Goal: Information Seeking & Learning: Learn about a topic

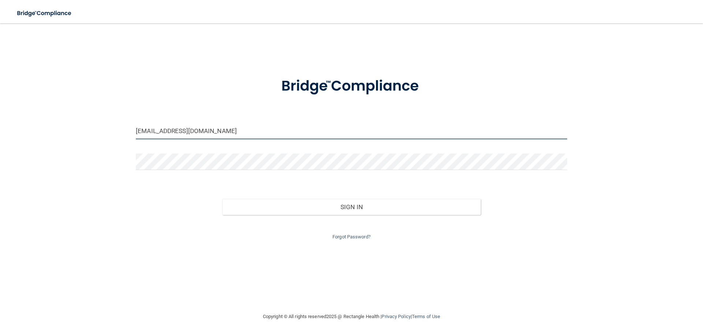
drag, startPoint x: 208, startPoint y: 128, endPoint x: 60, endPoint y: 116, distance: 148.3
click at [60, 116] on div "chapindental@gmail.com Invalid email/password. You don't have permission to acc…" at bounding box center [351, 168] width 673 height 274
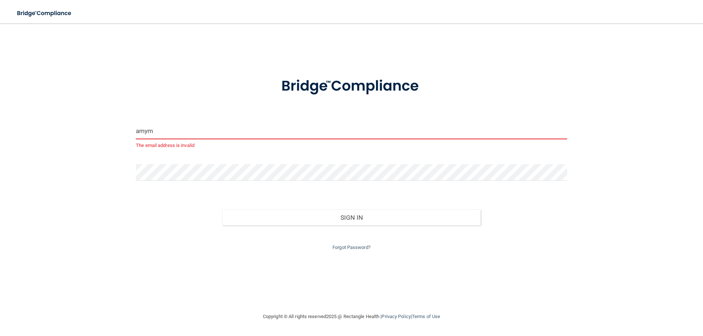
type input "amymetts@yahoo.com"
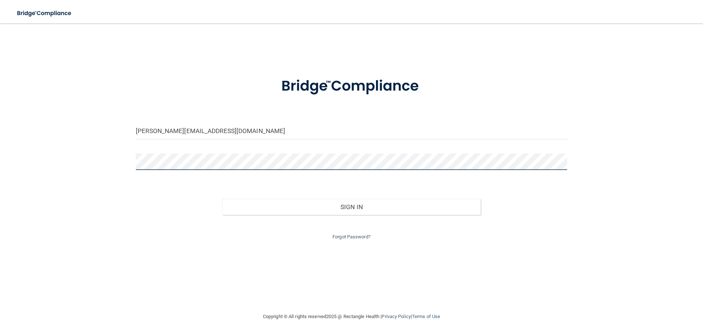
click at [100, 159] on div "amymetts@yahoo.com Invalid email/password. You don't have permission to access …" at bounding box center [351, 168] width 673 height 274
click at [273, 274] on div "amymetts@yahoo.com Invalid email/password. You don't have permission to access …" at bounding box center [351, 168] width 673 height 274
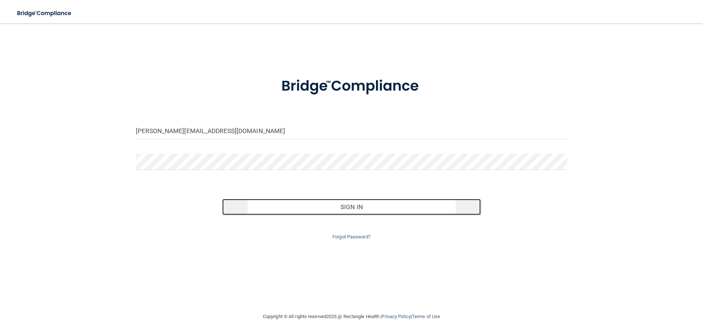
click at [344, 207] on button "Sign In" at bounding box center [351, 207] width 259 height 16
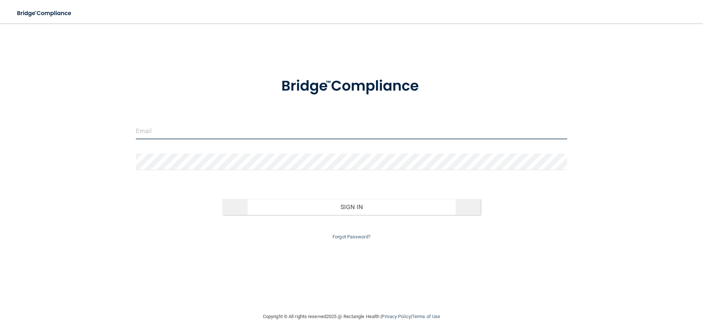
type input "[EMAIL_ADDRESS][DOMAIN_NAME]"
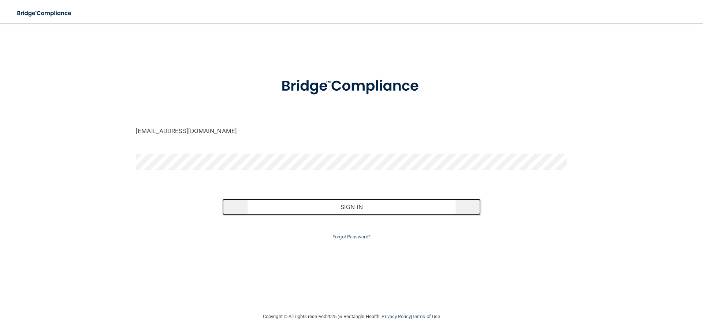
click at [343, 205] on button "Sign In" at bounding box center [351, 207] width 259 height 16
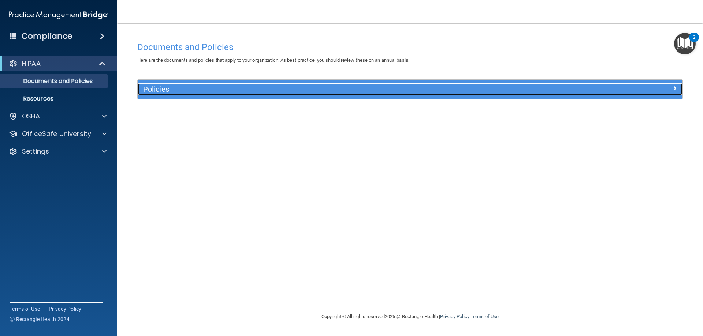
click at [265, 91] on h5 "Policies" at bounding box center [341, 89] width 397 height 8
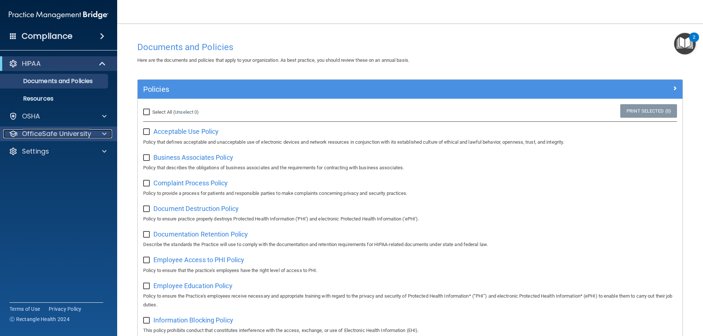
click at [105, 133] on span at bounding box center [104, 134] width 4 height 9
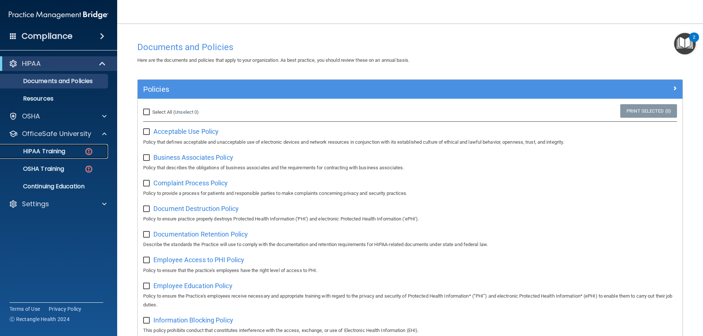
click at [68, 151] on div "HIPAA Training" at bounding box center [55, 151] width 100 height 7
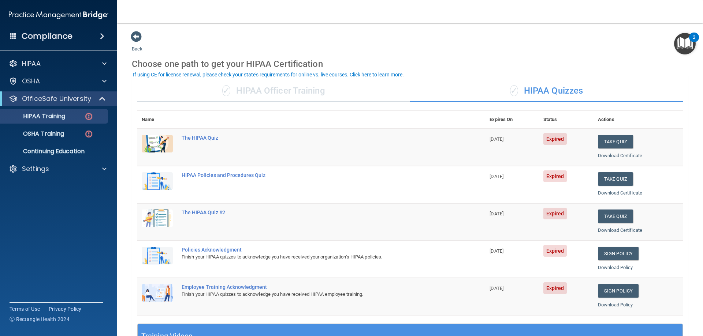
click at [172, 118] on th "Name" at bounding box center [157, 120] width 40 height 18
click at [687, 44] on img "Open Resource Center, 2 new notifications" at bounding box center [685, 44] width 22 height 22
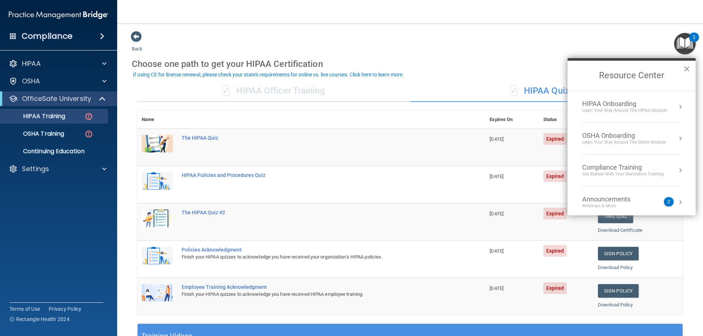
click at [687, 70] on button "×" at bounding box center [686, 69] width 7 height 12
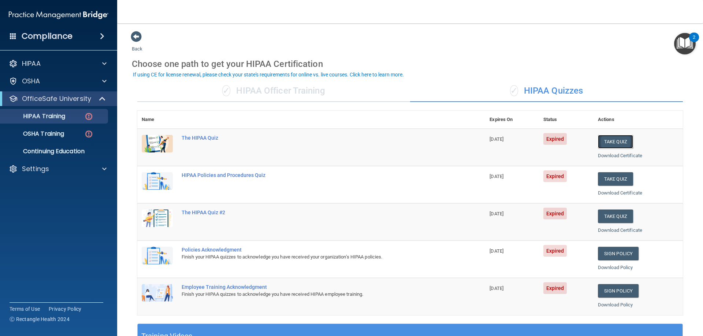
click at [608, 145] on button "Take Quiz" at bounding box center [615, 142] width 35 height 14
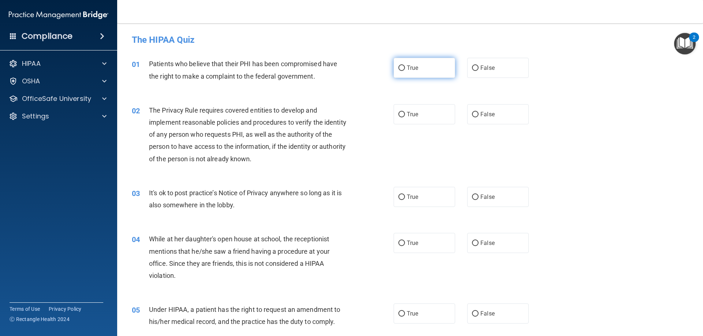
click at [401, 67] on input "True" at bounding box center [401, 68] width 7 height 5
radio input "true"
click at [398, 114] on input "True" at bounding box center [401, 114] width 7 height 5
radio input "true"
click at [472, 196] on input "False" at bounding box center [475, 197] width 7 height 5
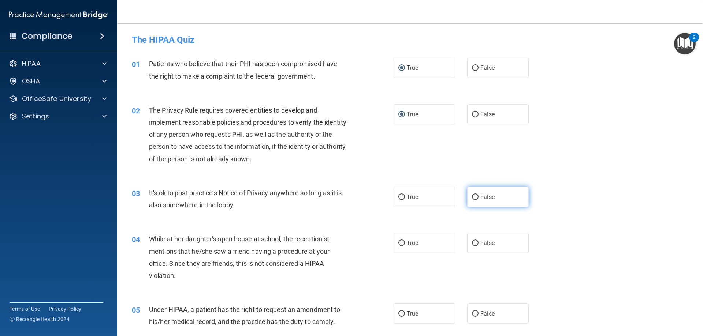
radio input "true"
click at [473, 243] on input "False" at bounding box center [475, 243] width 7 height 5
radio input "true"
click at [398, 314] on input "True" at bounding box center [401, 313] width 7 height 5
radio input "true"
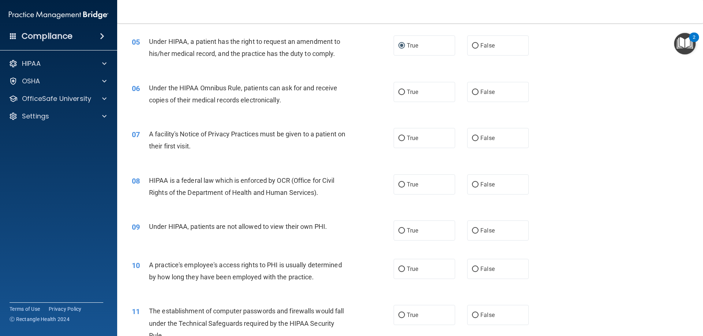
scroll to position [298, 0]
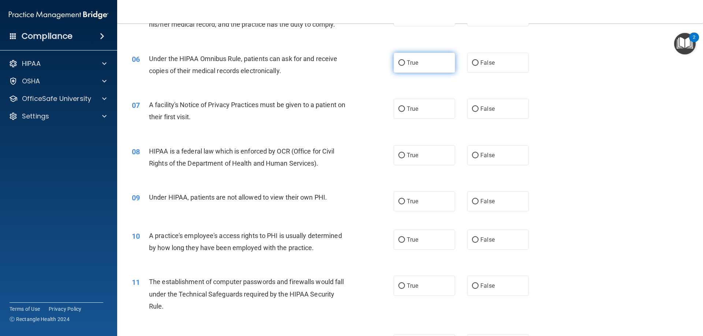
click at [399, 63] on input "True" at bounding box center [401, 62] width 7 height 5
radio input "true"
click at [398, 110] on input "True" at bounding box center [401, 108] width 7 height 5
radio input "true"
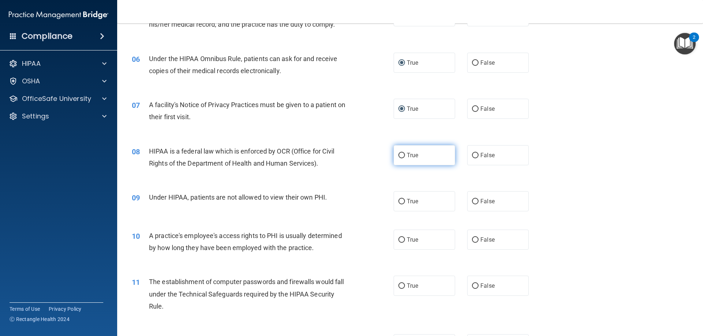
click at [400, 154] on input "True" at bounding box center [401, 155] width 7 height 5
radio input "true"
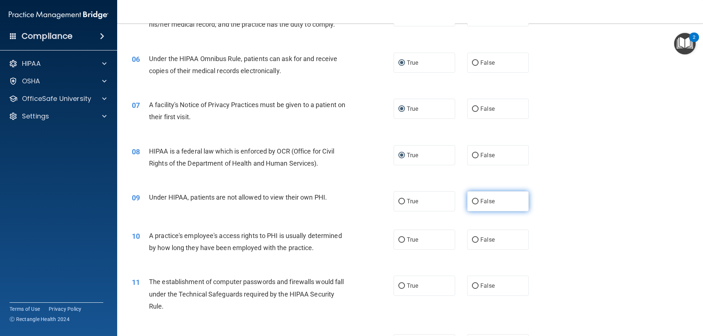
click at [474, 200] on input "False" at bounding box center [475, 201] width 7 height 5
radio input "true"
click at [473, 238] on input "False" at bounding box center [475, 239] width 7 height 5
radio input "true"
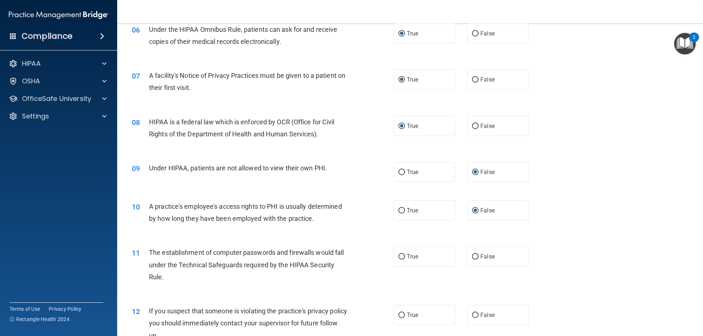
scroll to position [381, 0]
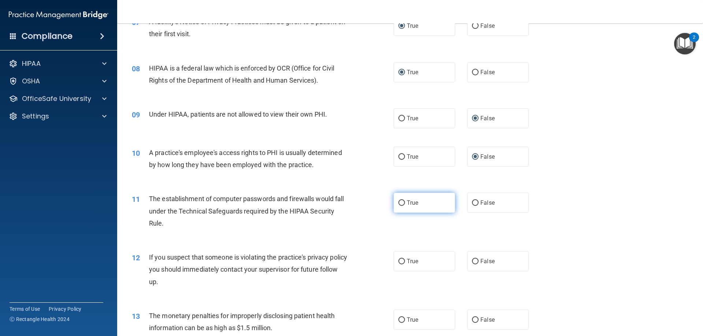
click at [399, 204] on input "True" at bounding box center [401, 203] width 7 height 5
radio input "true"
click at [398, 261] on input "True" at bounding box center [401, 261] width 7 height 5
radio input "true"
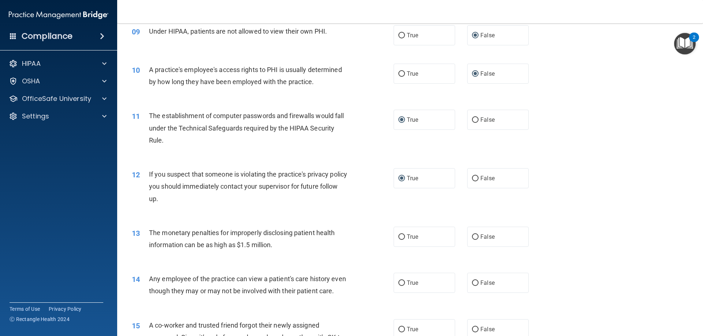
scroll to position [498, 0]
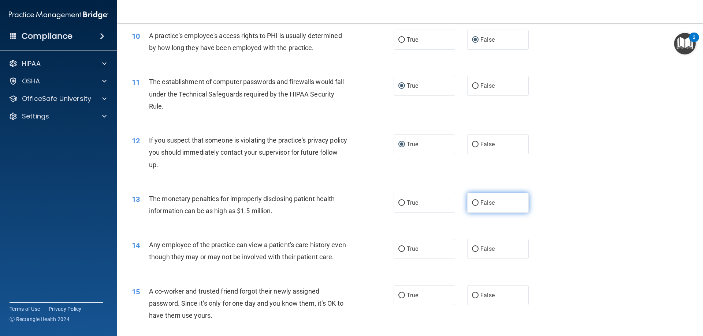
click at [472, 203] on input "False" at bounding box center [475, 203] width 7 height 5
radio input "true"
click at [472, 250] on input "False" at bounding box center [475, 249] width 7 height 5
radio input "true"
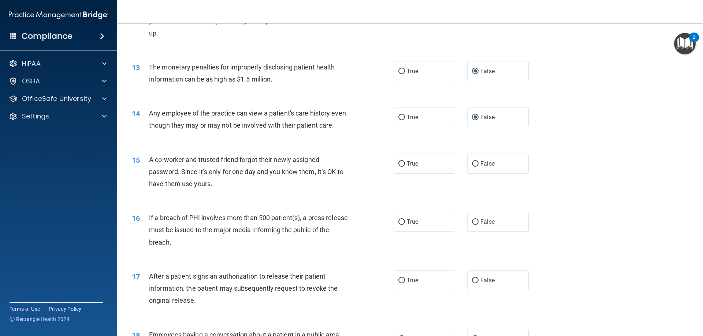
scroll to position [644, 0]
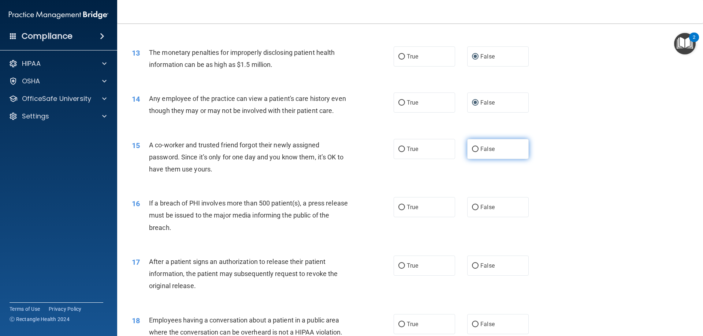
click at [472, 152] on input "False" at bounding box center [475, 149] width 7 height 5
radio input "true"
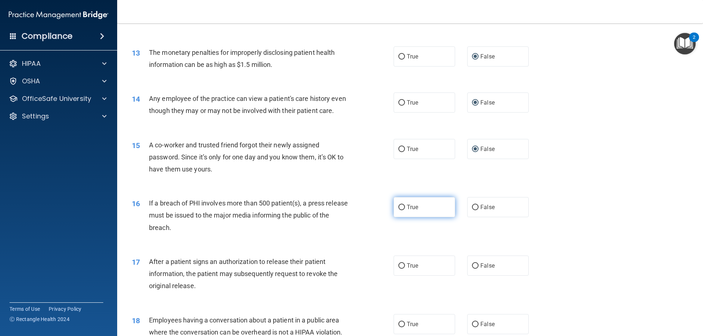
click at [400, 210] on input "True" at bounding box center [401, 207] width 7 height 5
radio input "true"
click at [398, 269] on input "True" at bounding box center [401, 265] width 7 height 5
radio input "true"
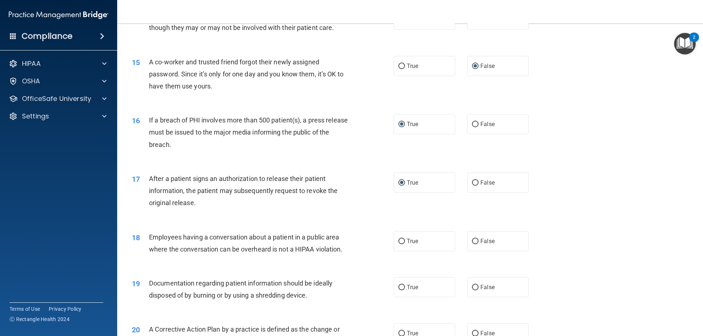
scroll to position [771, 0]
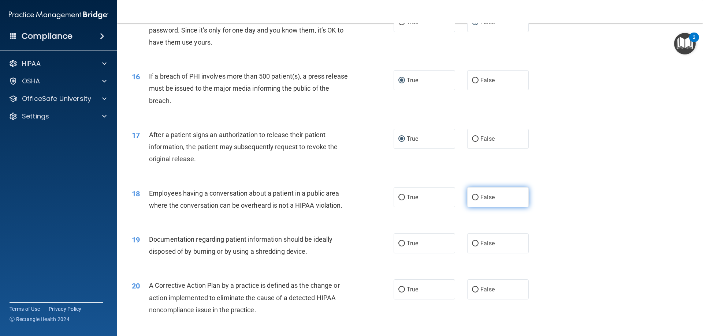
click at [472, 201] on input "False" at bounding box center [475, 197] width 7 height 5
radio input "true"
click at [399, 247] on input "True" at bounding box center [401, 243] width 7 height 5
radio input "true"
click at [398, 293] on input "True" at bounding box center [401, 289] width 7 height 5
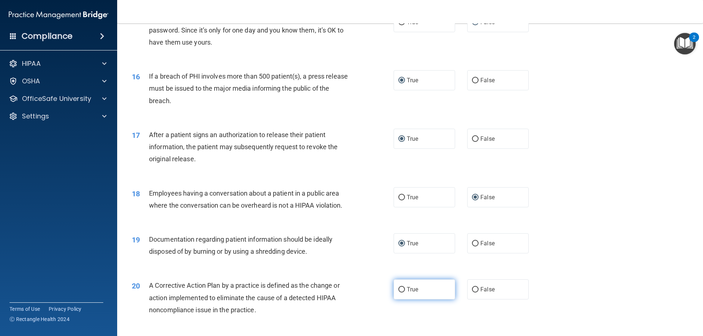
radio input "true"
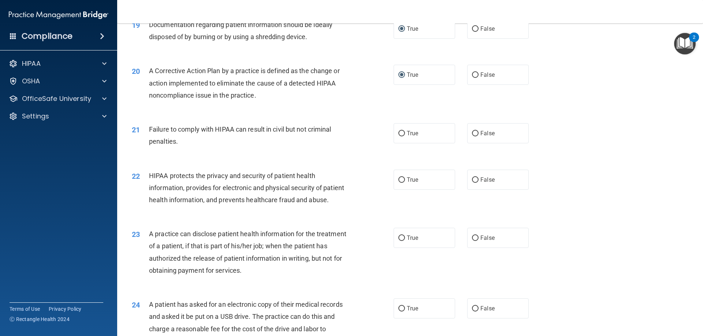
scroll to position [1025, 0]
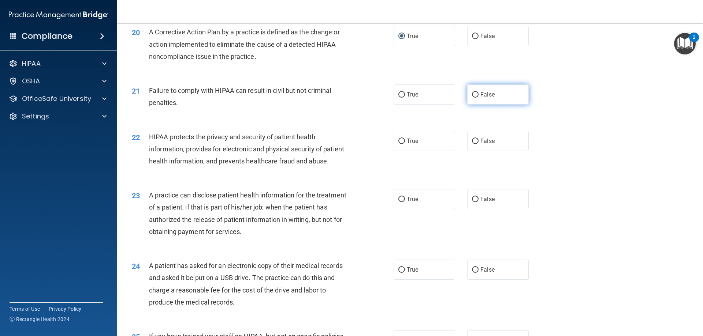
click at [473, 98] on input "False" at bounding box center [475, 94] width 7 height 5
radio input "true"
click at [398, 273] on input "True" at bounding box center [401, 269] width 7 height 5
radio input "true"
click at [472, 144] on input "False" at bounding box center [475, 141] width 7 height 5
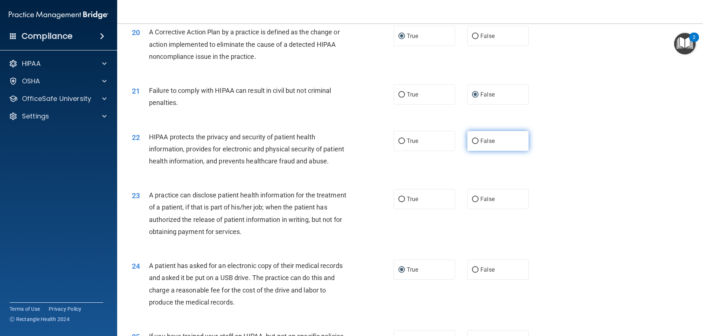
radio input "true"
click at [472, 202] on input "False" at bounding box center [475, 199] width 7 height 5
radio input "true"
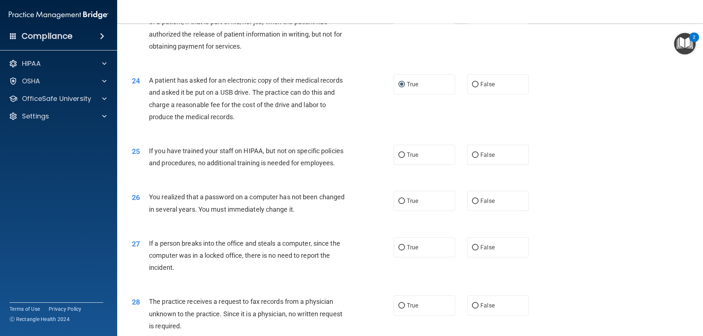
scroll to position [1230, 0]
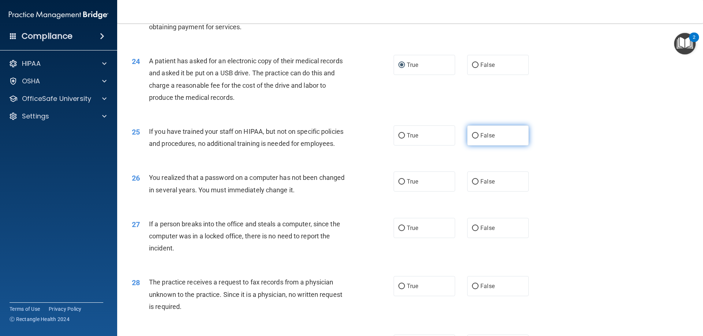
click at [472, 139] on input "False" at bounding box center [475, 135] width 7 height 5
radio input "true"
click at [473, 231] on input "False" at bounding box center [475, 228] width 7 height 5
radio input "true"
click at [399, 185] on input "True" at bounding box center [401, 181] width 7 height 5
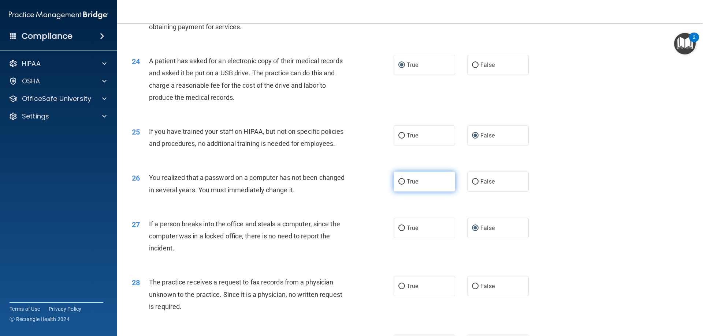
radio input "true"
click at [472, 289] on input "False" at bounding box center [475, 286] width 7 height 5
radio input "true"
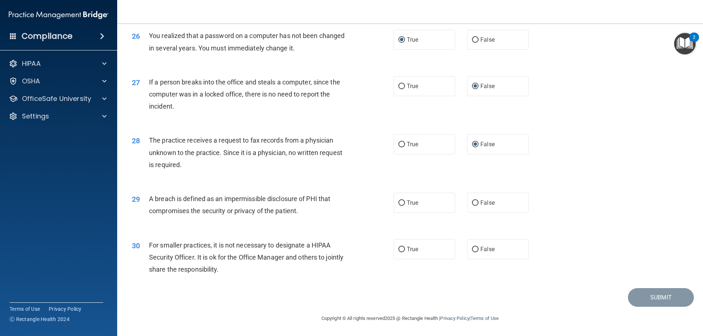
scroll to position [1396, 0]
click at [400, 202] on input "True" at bounding box center [401, 203] width 7 height 5
radio input "true"
click at [472, 249] on input "False" at bounding box center [475, 249] width 7 height 5
radio input "true"
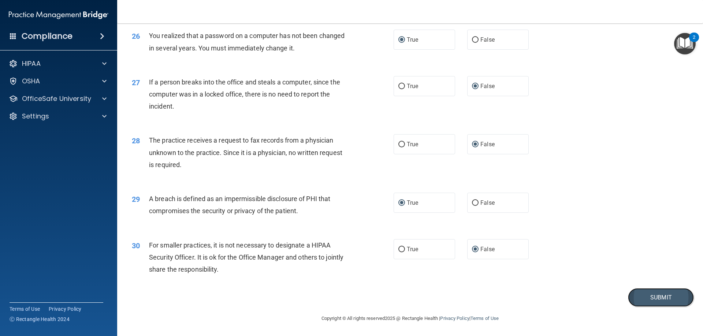
click at [647, 295] on button "Submit" at bounding box center [661, 297] width 66 height 19
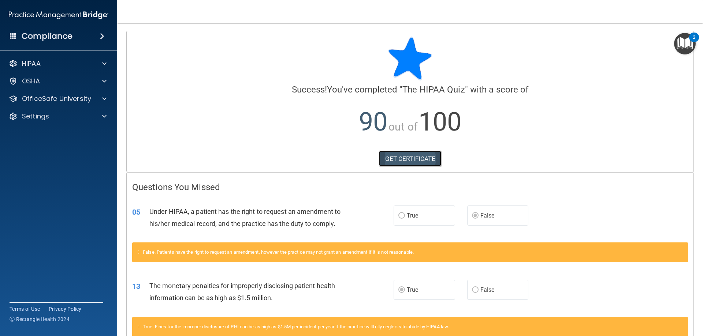
click at [405, 160] on link "GET CERTIFICATE" at bounding box center [410, 159] width 63 height 16
click at [105, 60] on span at bounding box center [104, 63] width 4 height 9
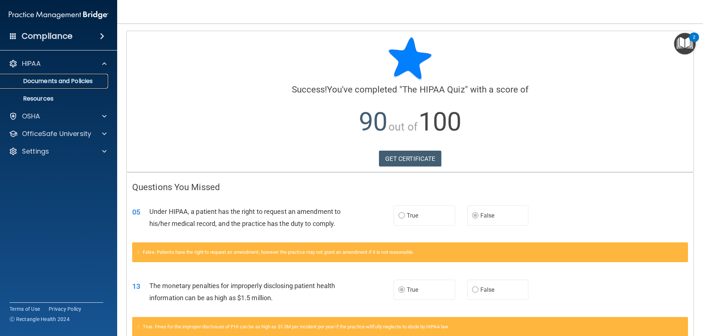
click at [88, 81] on p "Documents and Policies" at bounding box center [55, 81] width 100 height 7
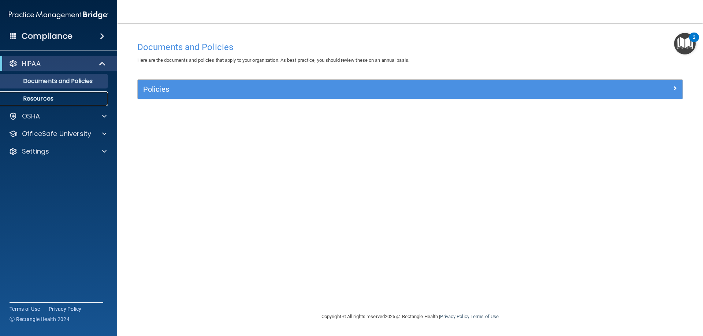
click at [47, 97] on p "Resources" at bounding box center [55, 98] width 100 height 7
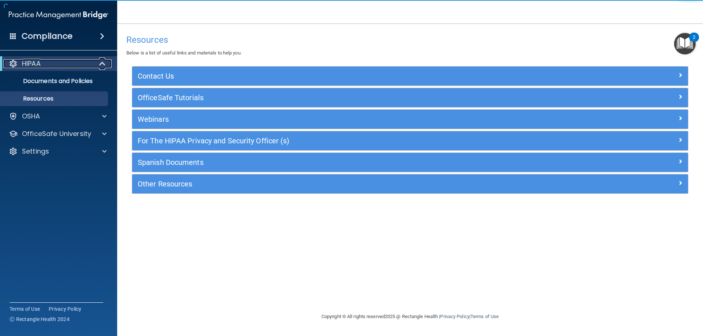
click at [33, 64] on p "HIPAA" at bounding box center [31, 63] width 19 height 9
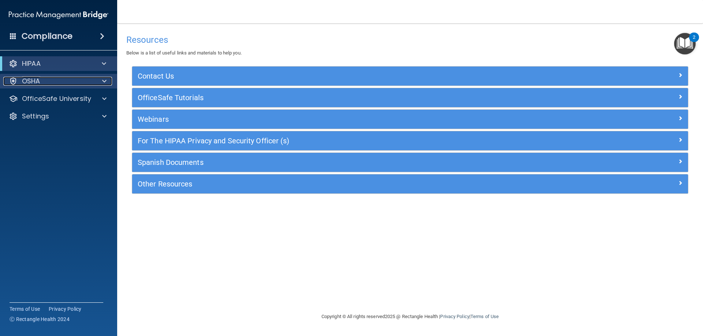
click at [105, 81] on span at bounding box center [104, 81] width 4 height 9
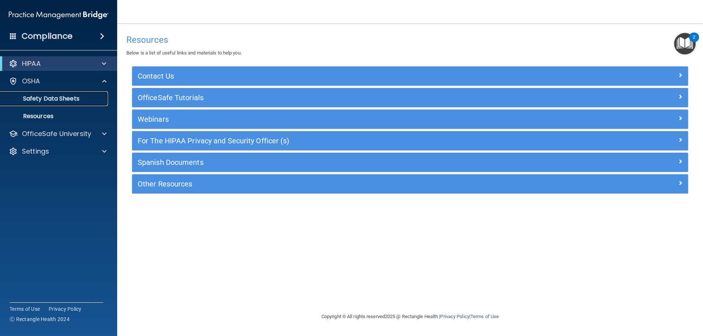
click at [73, 100] on p "Safety Data Sheets" at bounding box center [55, 98] width 100 height 7
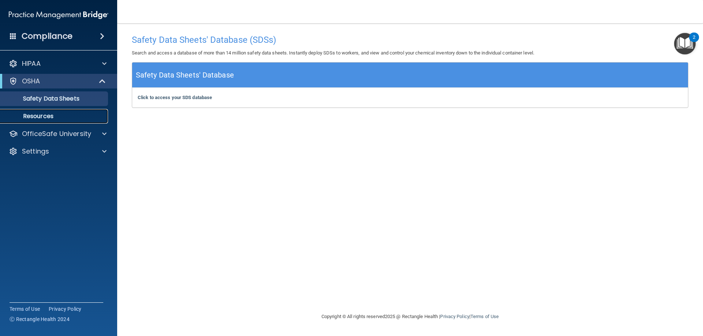
click at [50, 116] on p "Resources" at bounding box center [55, 116] width 100 height 7
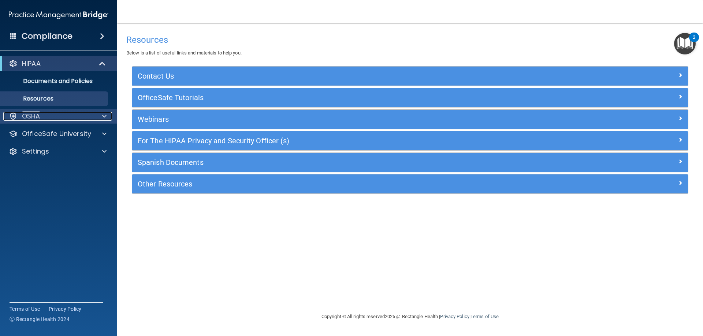
click at [41, 113] on div "OSHA" at bounding box center [48, 116] width 91 height 9
click at [39, 118] on p "OSHA" at bounding box center [31, 116] width 18 height 9
click at [38, 118] on p "OSHA" at bounding box center [31, 116] width 18 height 9
click at [64, 36] on h4 "Compliance" at bounding box center [47, 36] width 51 height 10
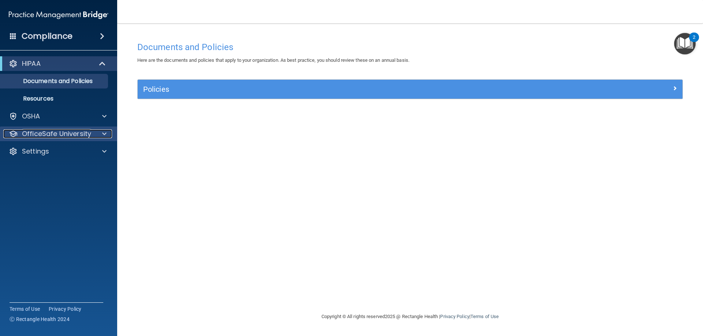
click at [70, 132] on p "OfficeSafe University" at bounding box center [56, 134] width 69 height 9
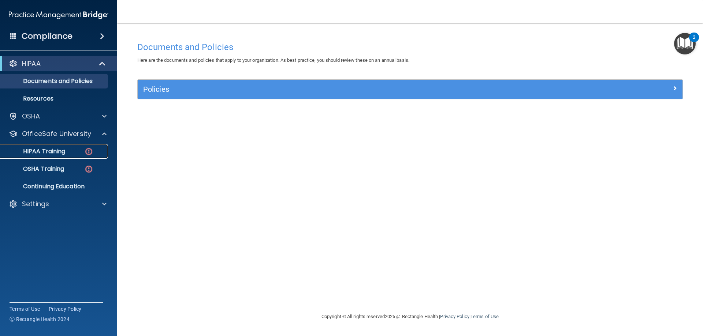
click at [59, 152] on p "HIPAA Training" at bounding box center [35, 151] width 60 height 7
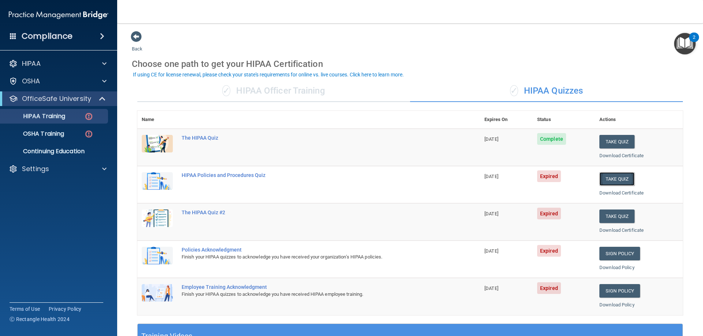
click at [617, 178] on button "Take Quiz" at bounding box center [616, 179] width 35 height 14
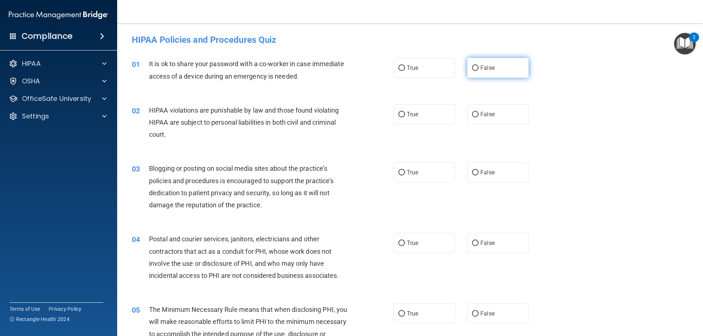
click at [472, 66] on input "False" at bounding box center [475, 68] width 7 height 5
radio input "true"
click at [399, 115] on input "True" at bounding box center [401, 114] width 7 height 5
radio input "true"
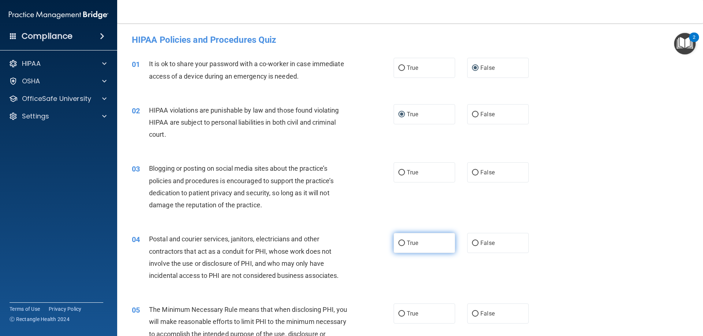
click at [398, 242] on input "True" at bounding box center [401, 243] width 7 height 5
radio input "true"
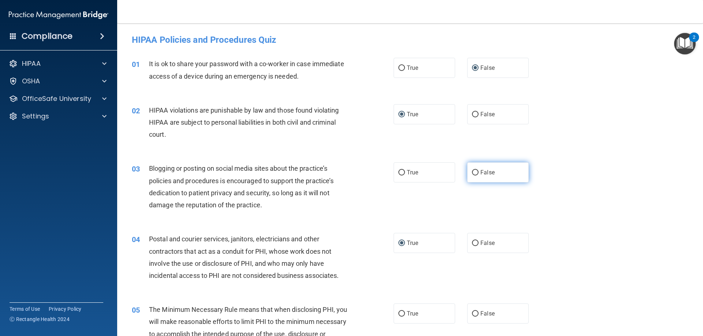
click at [472, 173] on input "False" at bounding box center [475, 172] width 7 height 5
radio input "true"
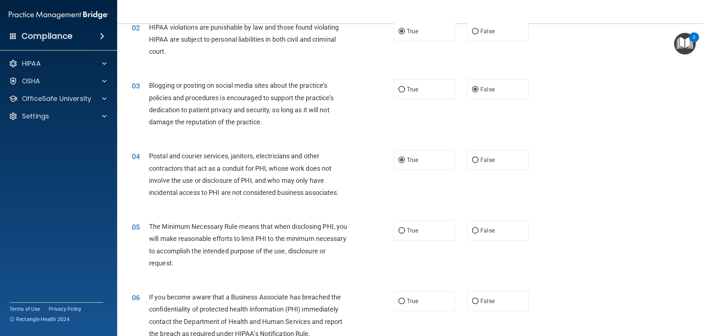
scroll to position [122, 0]
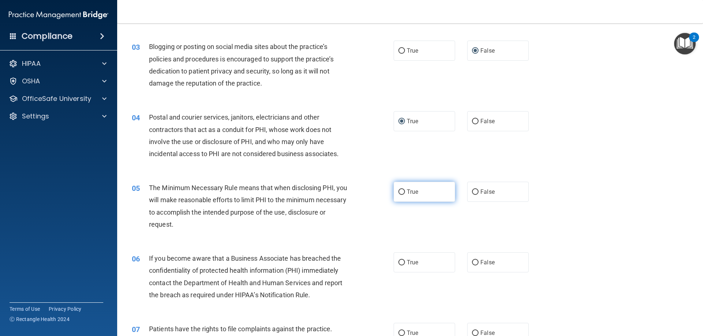
click at [398, 192] on input "True" at bounding box center [401, 192] width 7 height 5
radio input "true"
click at [398, 261] on input "True" at bounding box center [401, 262] width 7 height 5
radio input "true"
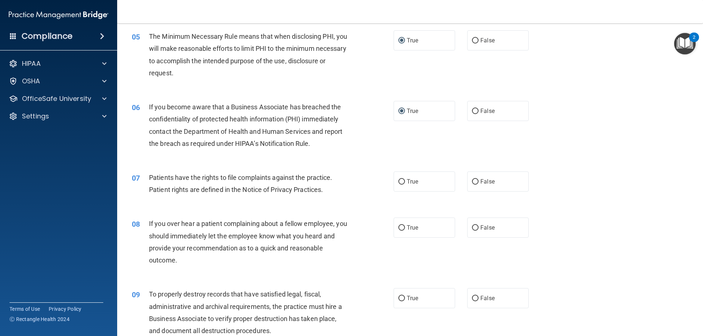
scroll to position [298, 0]
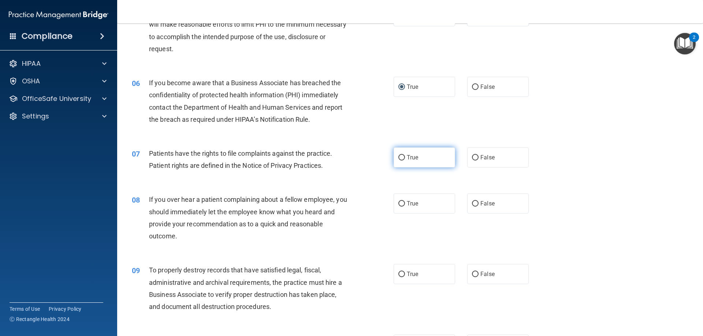
click at [398, 156] on input "True" at bounding box center [401, 157] width 7 height 5
radio input "true"
click at [472, 205] on input "False" at bounding box center [475, 203] width 7 height 5
radio input "true"
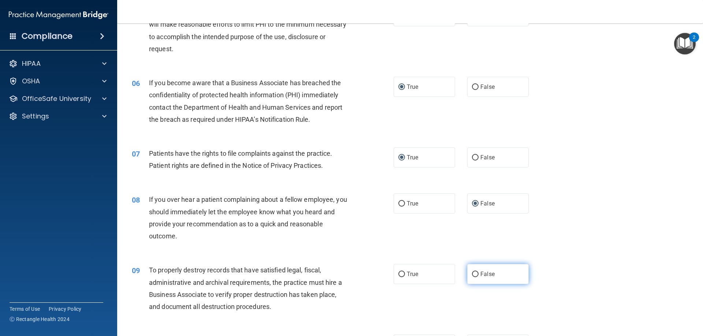
click at [472, 274] on input "False" at bounding box center [475, 274] width 7 height 5
radio input "true"
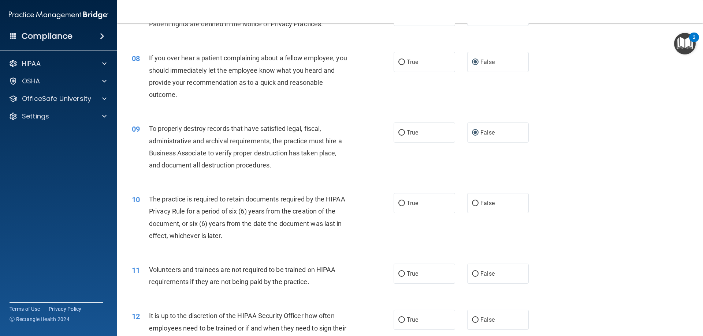
scroll to position [464, 0]
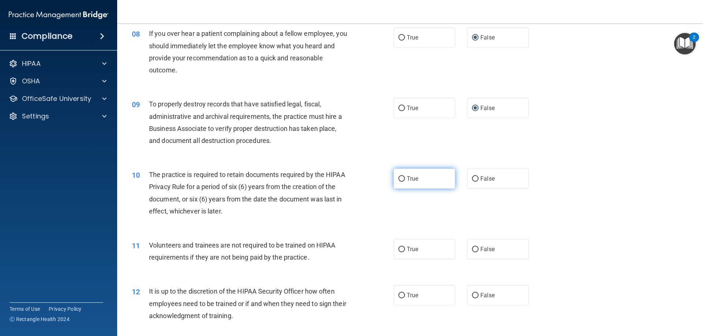
click at [400, 180] on input "True" at bounding box center [401, 178] width 7 height 5
radio input "true"
click at [472, 250] on input "False" at bounding box center [475, 249] width 7 height 5
radio input "true"
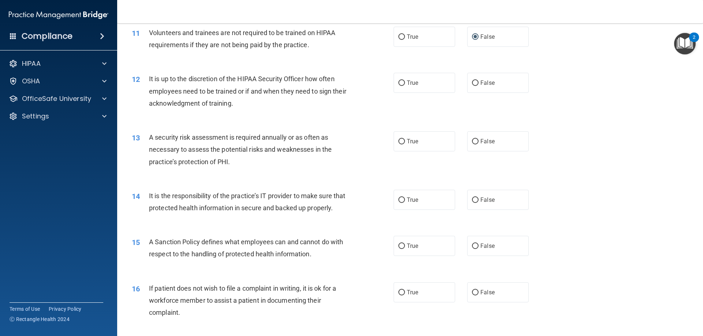
scroll to position [671, 0]
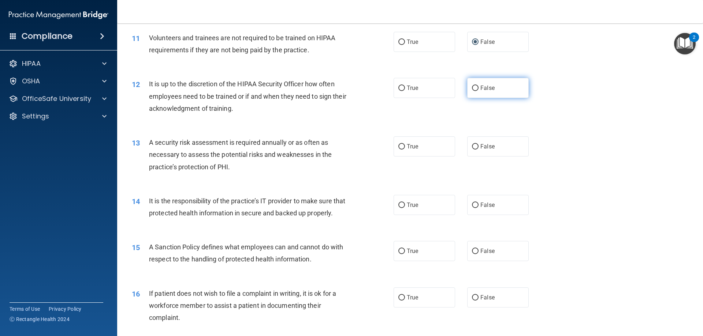
click at [472, 88] on input "False" at bounding box center [475, 88] width 7 height 5
radio input "true"
click at [399, 145] on input "True" at bounding box center [401, 146] width 7 height 5
radio input "true"
click at [474, 205] on input "False" at bounding box center [475, 205] width 7 height 5
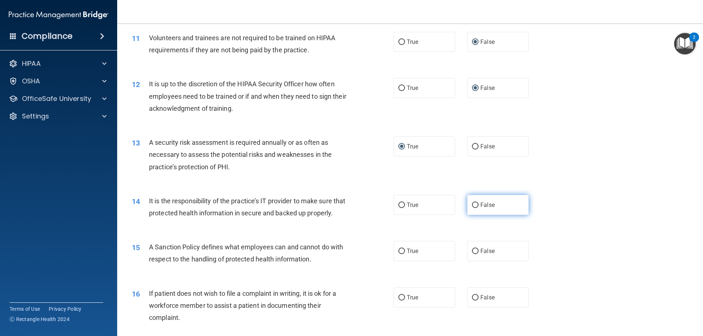
radio input "true"
click at [473, 254] on input "False" at bounding box center [475, 251] width 7 height 5
radio input "true"
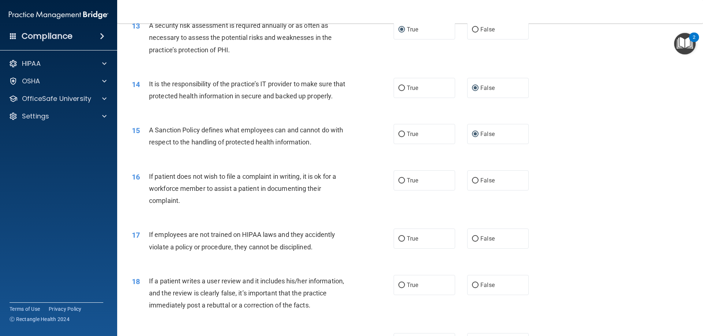
scroll to position [803, 0]
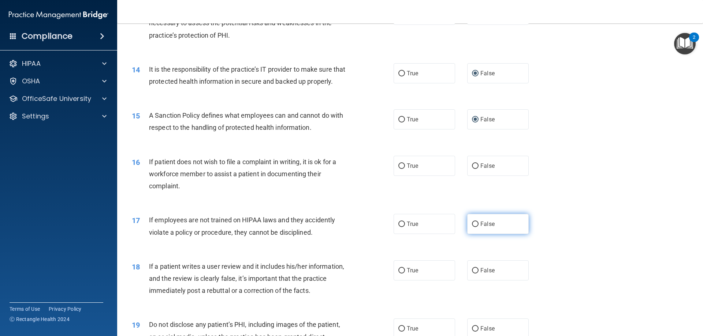
click at [472, 227] on input "False" at bounding box center [475, 224] width 7 height 5
radio input "true"
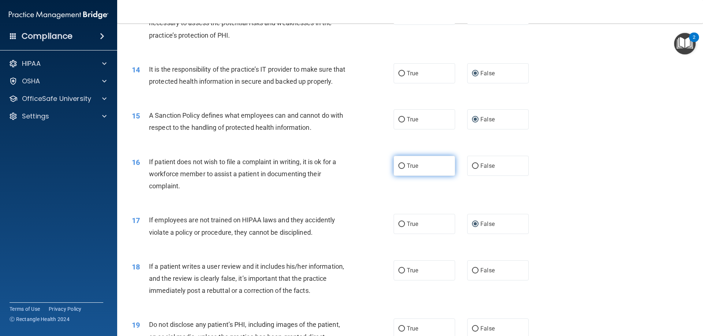
click at [399, 169] on input "True" at bounding box center [401, 166] width 7 height 5
radio input "true"
click at [473, 274] on input "False" at bounding box center [475, 270] width 7 height 5
radio input "true"
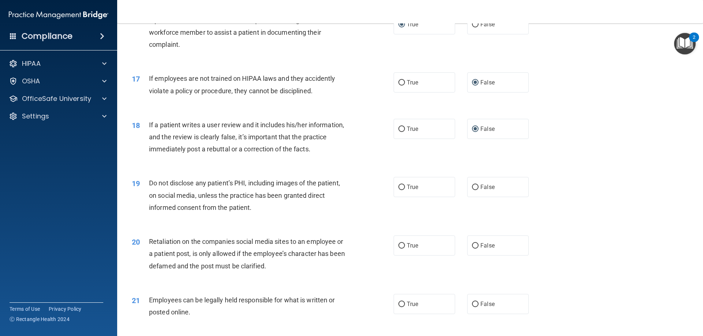
scroll to position [949, 0]
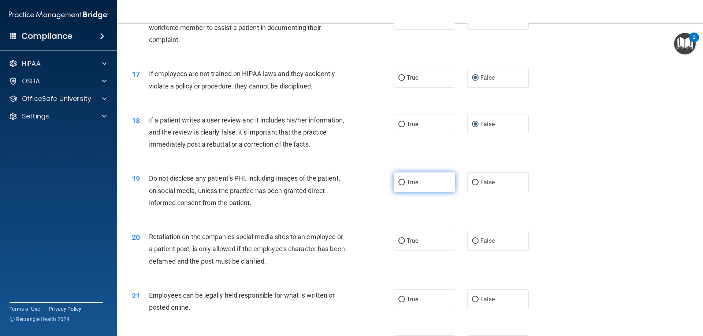
click at [399, 186] on input "True" at bounding box center [401, 182] width 7 height 5
radio input "true"
click at [474, 244] on input "False" at bounding box center [475, 241] width 7 height 5
radio input "true"
click at [398, 303] on input "True" at bounding box center [401, 299] width 7 height 5
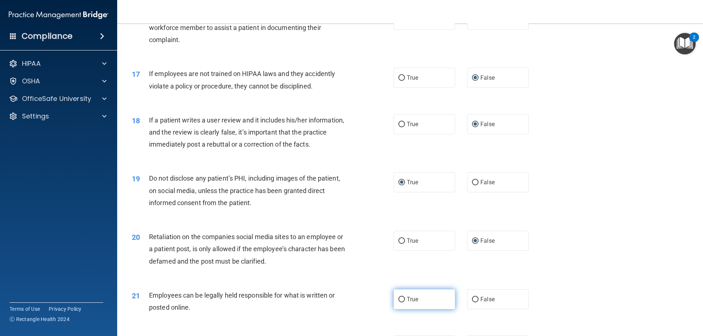
radio input "true"
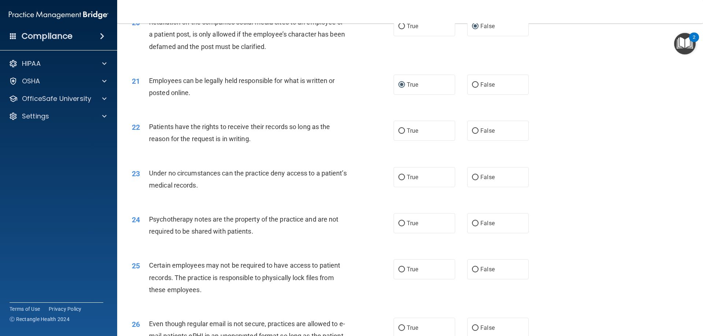
scroll to position [1213, 0]
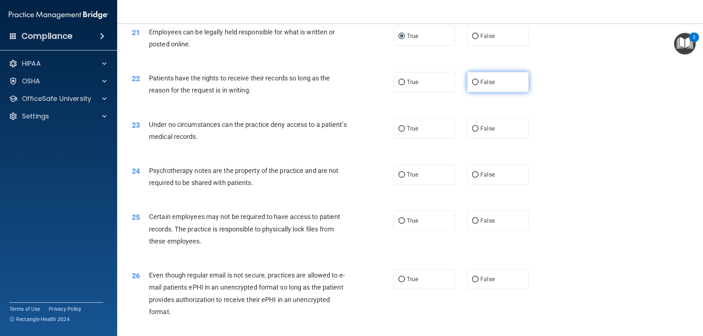
click at [472, 85] on input "False" at bounding box center [475, 82] width 7 height 5
radio input "true"
click at [472, 132] on input "False" at bounding box center [475, 128] width 7 height 5
radio input "true"
click at [399, 178] on input "True" at bounding box center [401, 174] width 7 height 5
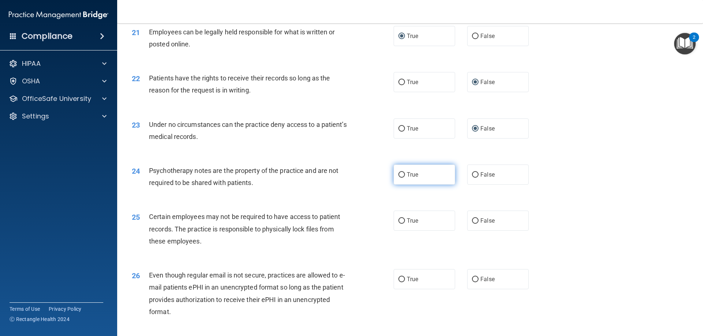
radio input "true"
click at [399, 224] on input "True" at bounding box center [401, 220] width 7 height 5
radio input "true"
click at [398, 283] on input "True" at bounding box center [401, 279] width 7 height 5
radio input "true"
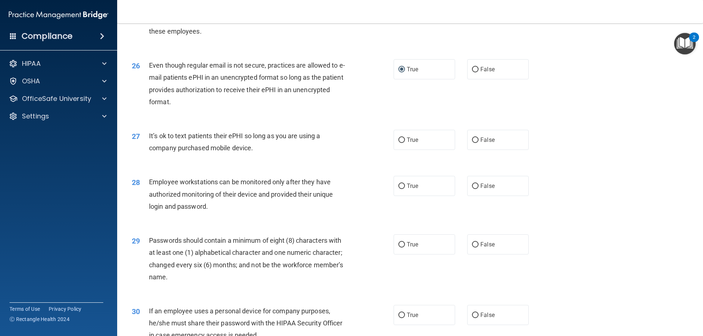
scroll to position [1432, 0]
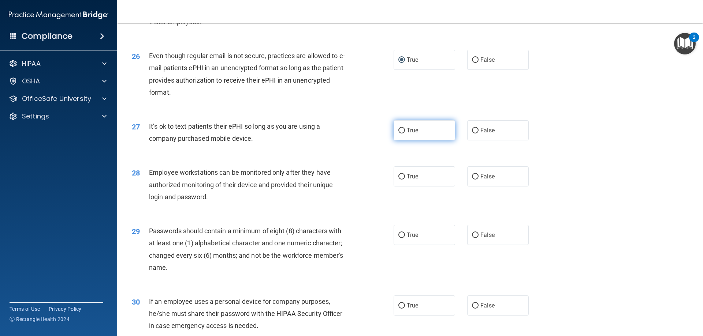
click at [400, 134] on input "True" at bounding box center [401, 130] width 7 height 5
radio input "true"
click at [398, 238] on input "True" at bounding box center [401, 235] width 7 height 5
radio input "true"
click at [473, 180] on input "False" at bounding box center [475, 176] width 7 height 5
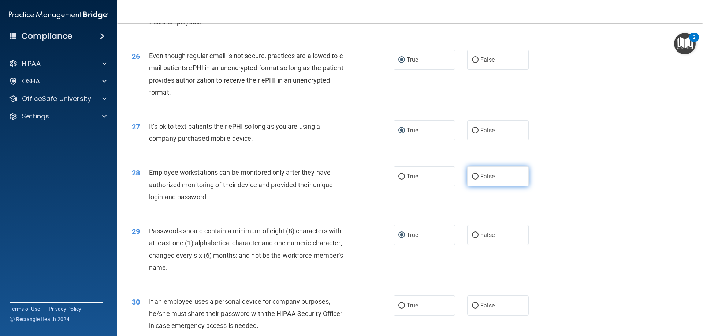
radio input "true"
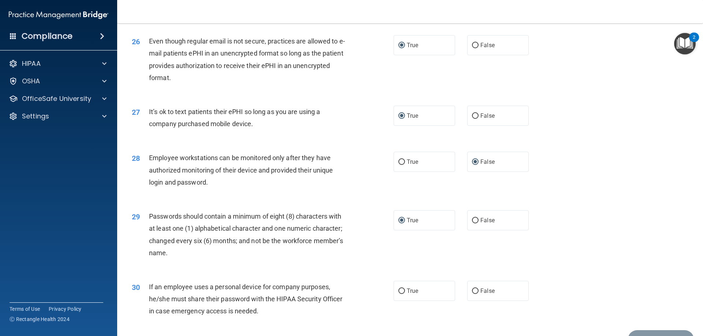
scroll to position [1501, 0]
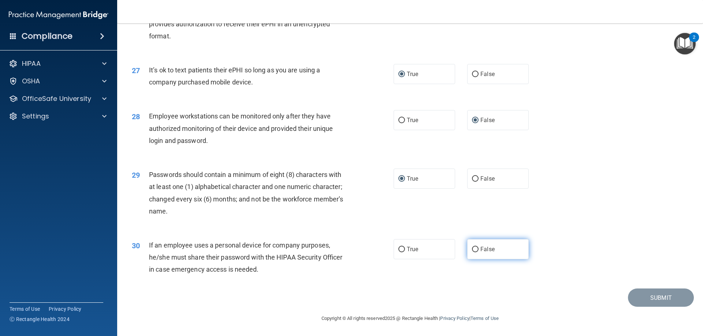
click at [472, 250] on input "False" at bounding box center [475, 249] width 7 height 5
radio input "true"
click at [662, 267] on div "30 If an employee uses a personal device for company purposes, he/she must shar…" at bounding box center [409, 259] width 567 height 59
click at [648, 298] on button "Submit" at bounding box center [661, 298] width 66 height 19
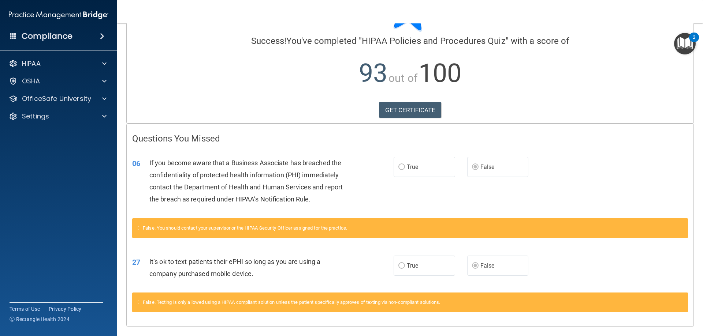
scroll to position [68, 0]
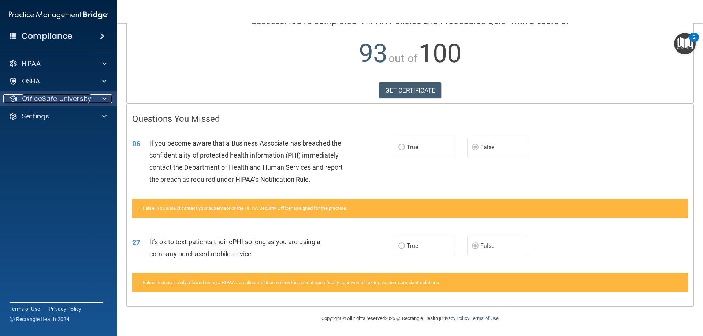
click at [78, 101] on p "OfficeSafe University" at bounding box center [56, 98] width 69 height 9
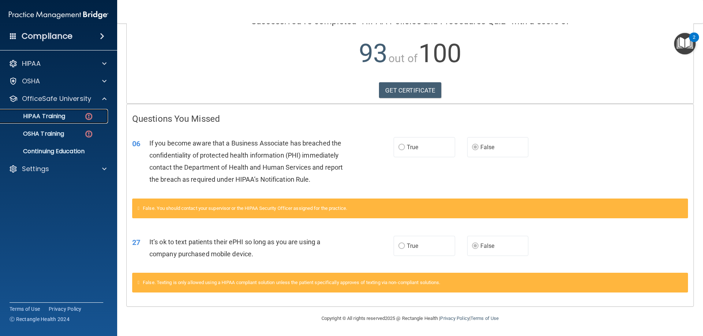
click at [64, 116] on p "HIPAA Training" at bounding box center [35, 116] width 60 height 7
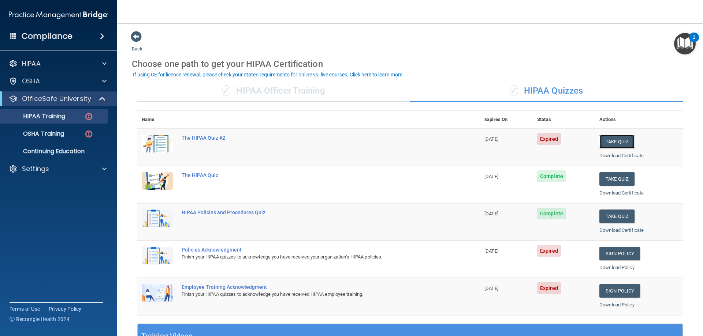
click at [607, 143] on button "Take Quiz" at bounding box center [616, 142] width 35 height 14
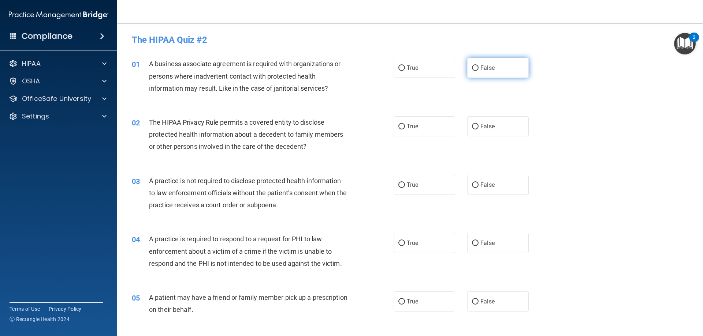
click at [472, 68] on input "False" at bounding box center [475, 68] width 7 height 5
radio input "true"
click at [399, 125] on input "True" at bounding box center [401, 126] width 7 height 5
radio input "true"
click at [472, 185] on input "False" at bounding box center [475, 185] width 7 height 5
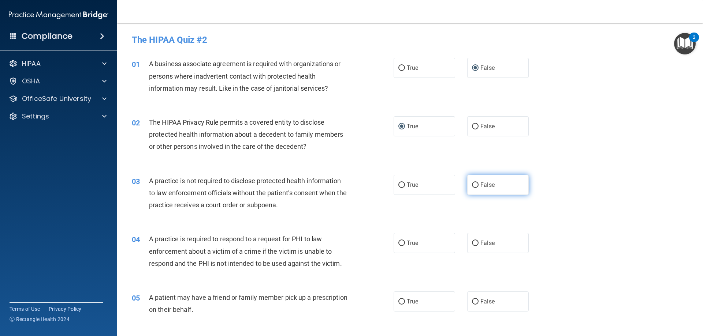
radio input "true"
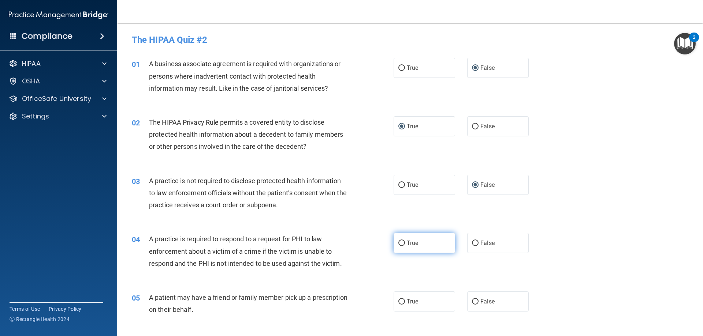
click at [399, 242] on input "True" at bounding box center [401, 243] width 7 height 5
radio input "true"
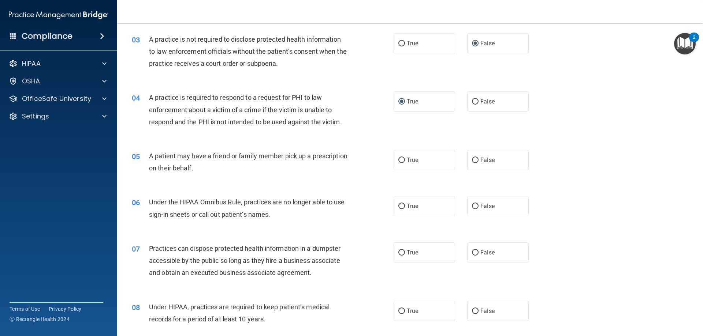
scroll to position [180, 0]
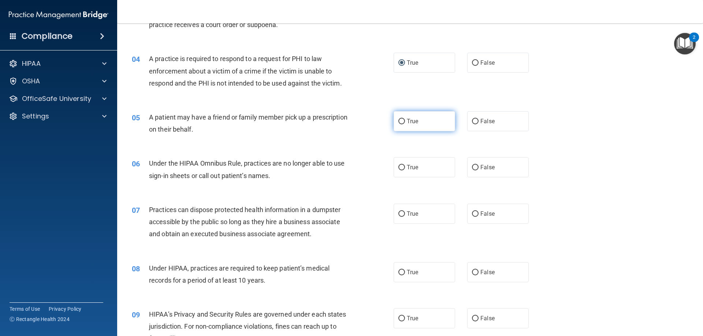
click at [398, 120] on input "True" at bounding box center [401, 121] width 7 height 5
radio input "true"
click at [472, 166] on input "False" at bounding box center [475, 167] width 7 height 5
radio input "true"
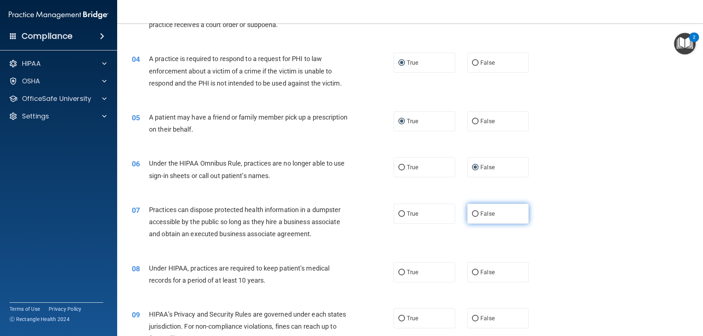
click at [472, 213] on input "False" at bounding box center [475, 214] width 7 height 5
radio input "true"
click at [472, 272] on input "False" at bounding box center [475, 272] width 7 height 5
radio input "true"
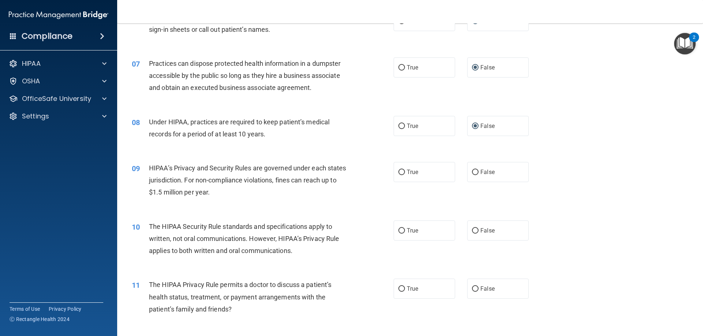
scroll to position [351, 0]
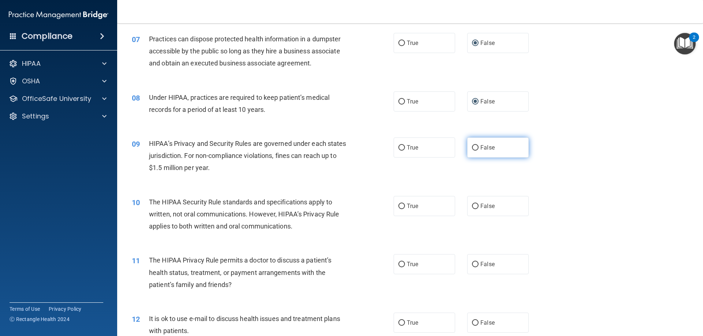
click at [472, 150] on input "False" at bounding box center [475, 147] width 7 height 5
radio input "true"
drag, startPoint x: 471, startPoint y: 208, endPoint x: 475, endPoint y: 207, distance: 3.9
click at [475, 207] on label "False" at bounding box center [497, 206] width 61 height 20
click at [475, 207] on input "False" at bounding box center [475, 206] width 7 height 5
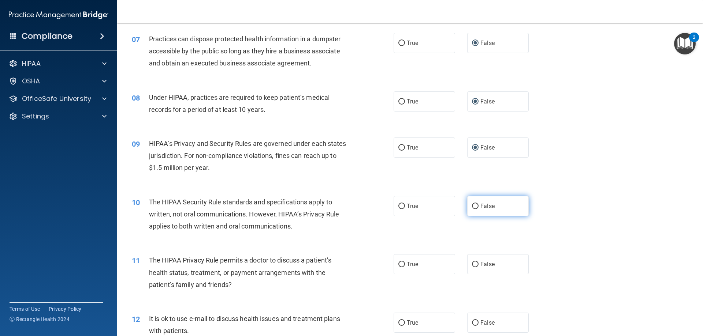
radio input "true"
drag, startPoint x: 474, startPoint y: 263, endPoint x: 475, endPoint y: 259, distance: 4.2
click at [474, 263] on input "False" at bounding box center [475, 264] width 7 height 5
radio input "true"
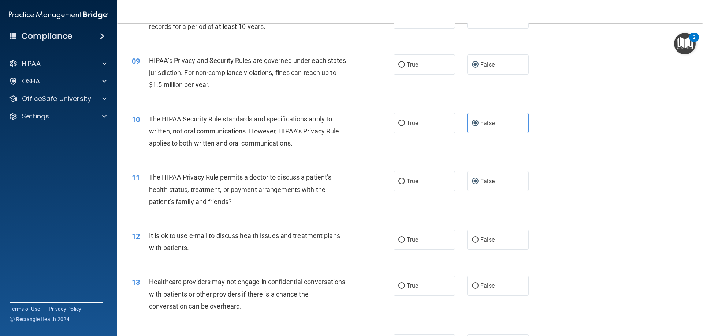
scroll to position [468, 0]
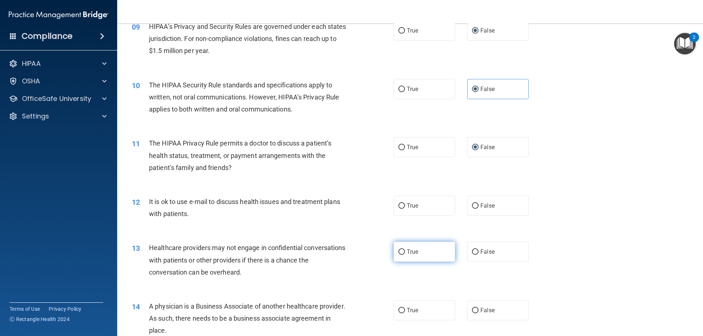
click at [400, 251] on input "True" at bounding box center [401, 252] width 7 height 5
radio input "true"
click at [473, 207] on input "False" at bounding box center [475, 205] width 7 height 5
radio input "true"
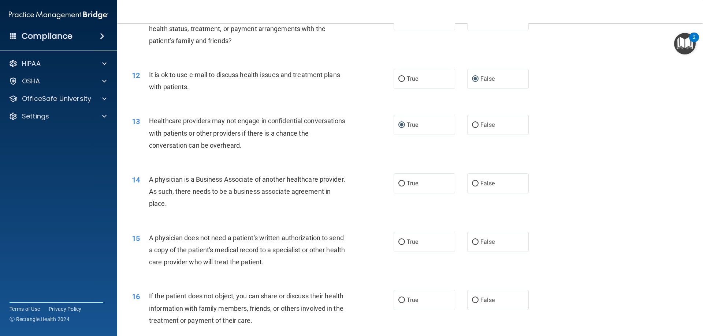
scroll to position [629, 0]
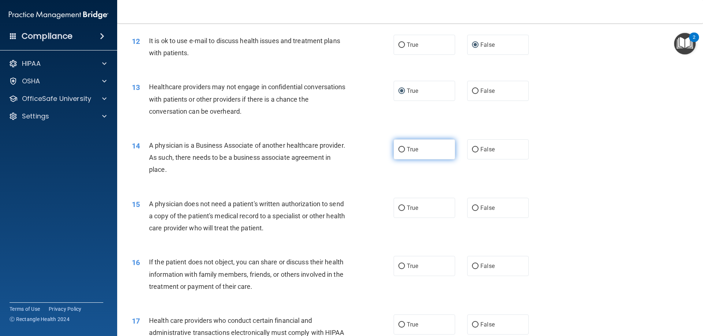
click at [398, 150] on input "True" at bounding box center [401, 149] width 7 height 5
radio input "true"
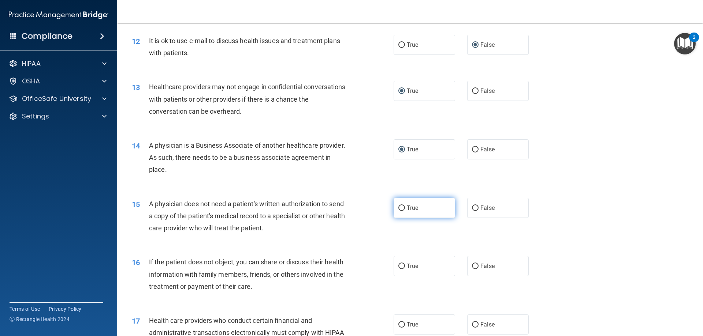
click at [398, 207] on input "True" at bounding box center [401, 208] width 7 height 5
radio input "true"
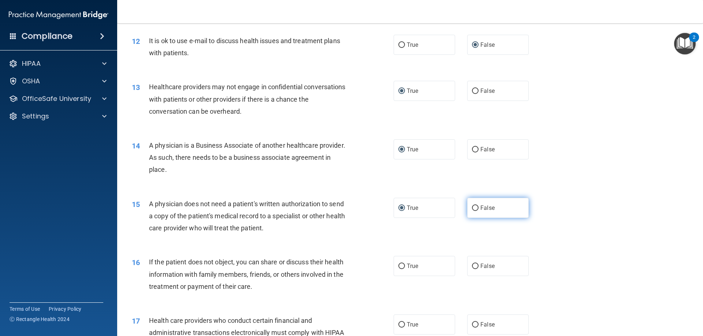
click at [472, 208] on input "False" at bounding box center [475, 208] width 7 height 5
radio input "true"
radio input "false"
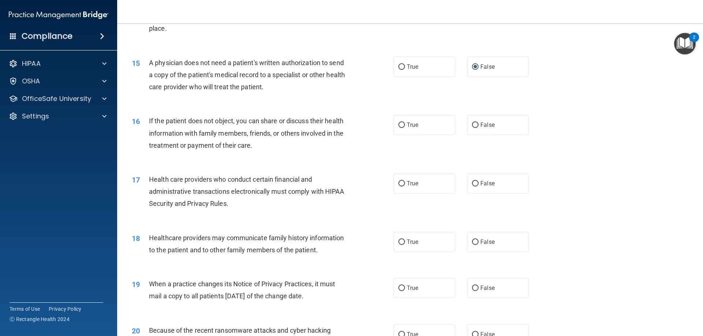
scroll to position [781, 0]
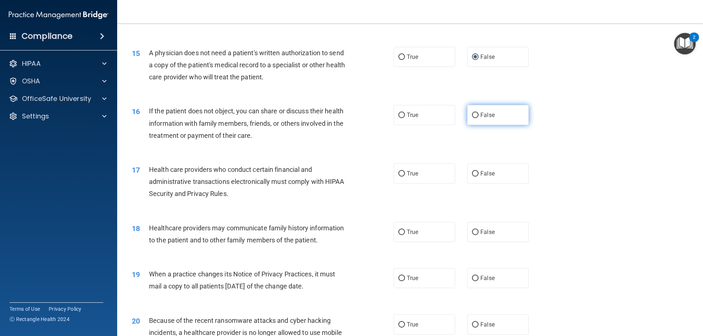
click at [472, 116] on input "False" at bounding box center [475, 115] width 7 height 5
radio input "true"
click at [399, 173] on input "True" at bounding box center [401, 173] width 7 height 5
radio input "true"
click at [472, 231] on input "False" at bounding box center [475, 232] width 7 height 5
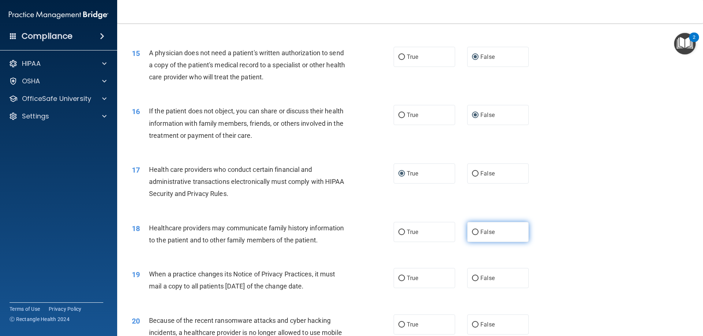
radio input "true"
click at [398, 277] on input "True" at bounding box center [401, 278] width 7 height 5
radio input "true"
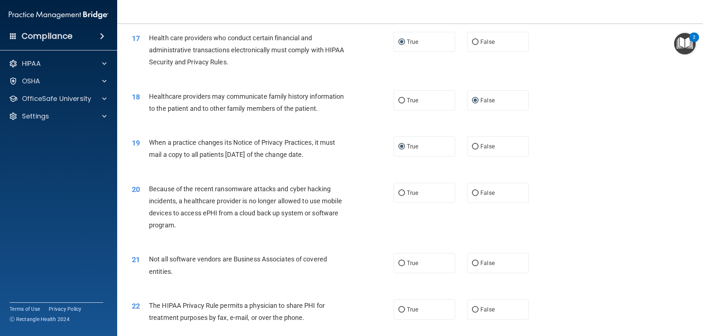
scroll to position [917, 0]
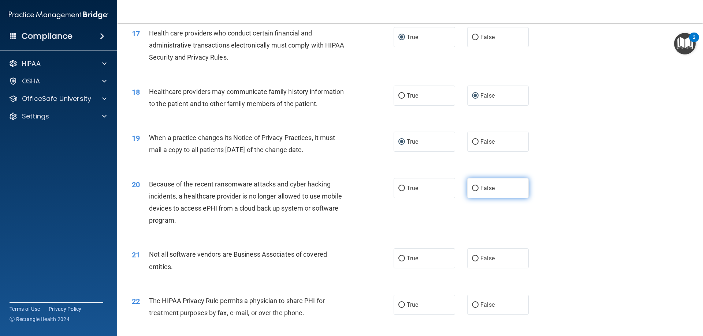
click at [472, 188] on input "False" at bounding box center [475, 188] width 7 height 5
radio input "true"
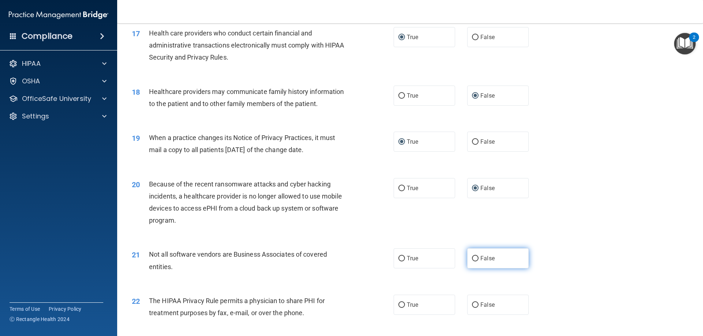
click at [474, 258] on input "False" at bounding box center [475, 258] width 7 height 5
radio input "true"
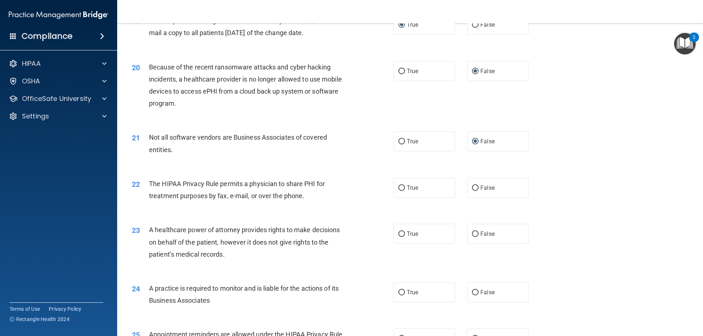
scroll to position [1039, 0]
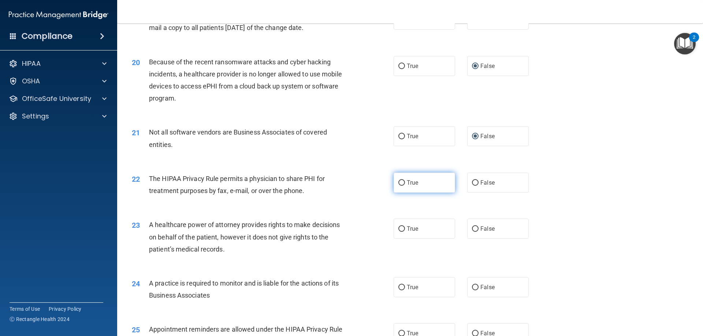
click at [398, 180] on input "True" at bounding box center [401, 182] width 7 height 5
radio input "true"
click at [472, 228] on input "False" at bounding box center [475, 229] width 7 height 5
radio input "true"
click at [400, 287] on input "True" at bounding box center [401, 287] width 7 height 5
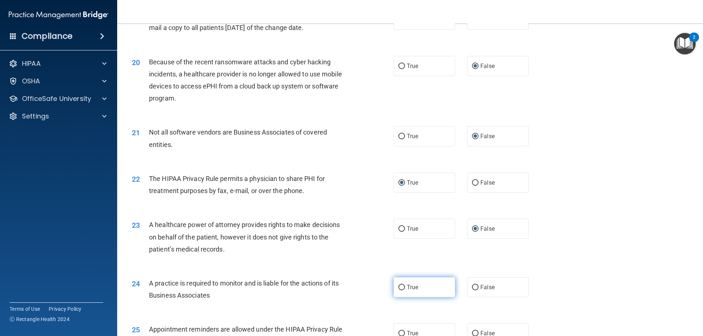
radio input "true"
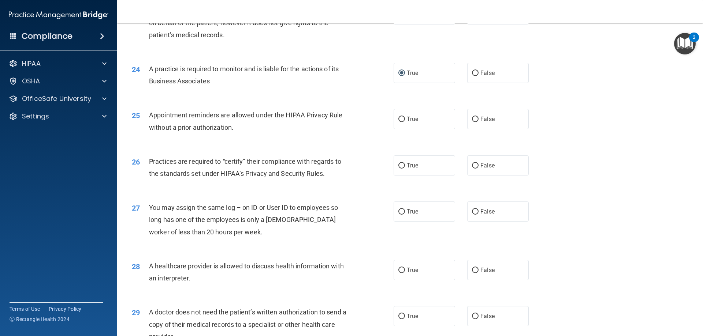
scroll to position [1273, 0]
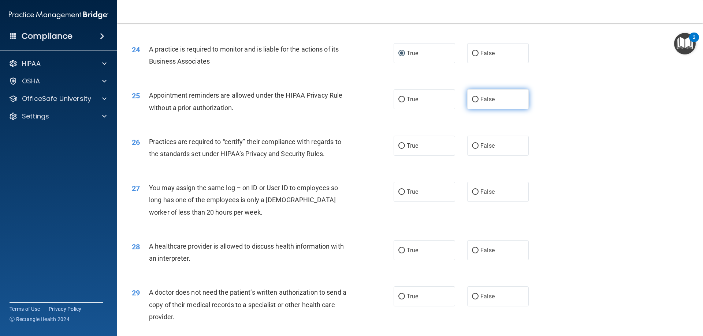
click at [472, 98] on input "False" at bounding box center [475, 99] width 7 height 5
radio input "true"
click at [399, 145] on input "True" at bounding box center [401, 145] width 7 height 5
radio input "true"
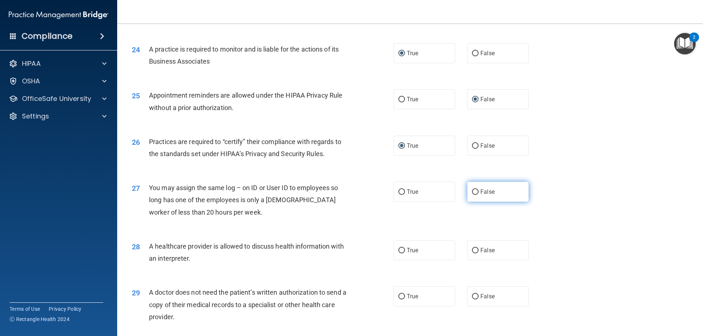
click at [472, 190] on input "False" at bounding box center [475, 192] width 7 height 5
radio input "true"
click at [400, 250] on input "True" at bounding box center [401, 250] width 7 height 5
radio input "true"
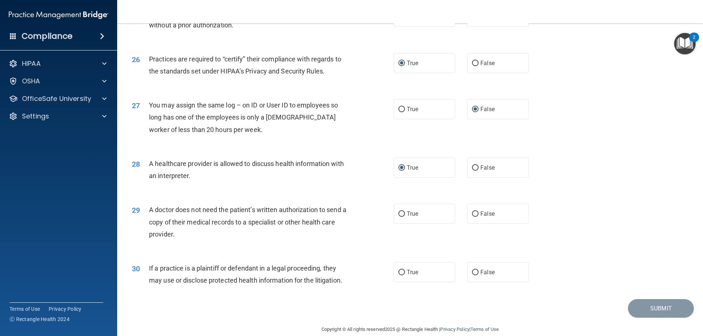
scroll to position [1367, 0]
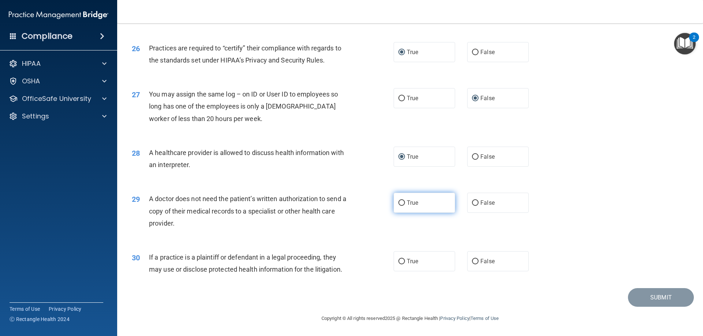
click at [402, 203] on input "True" at bounding box center [401, 203] width 7 height 5
radio input "true"
click at [473, 261] on input "False" at bounding box center [475, 261] width 7 height 5
radio input "true"
click at [649, 298] on button "Submit" at bounding box center [661, 297] width 66 height 19
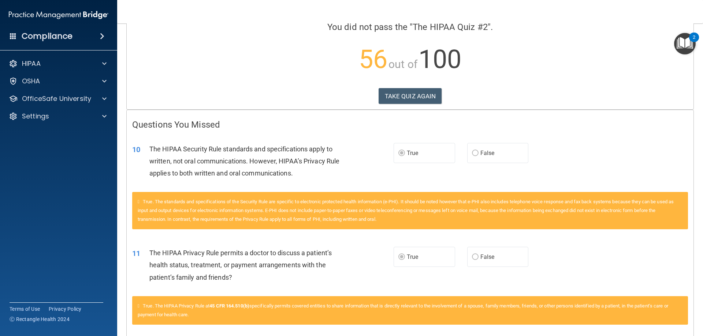
scroll to position [64, 0]
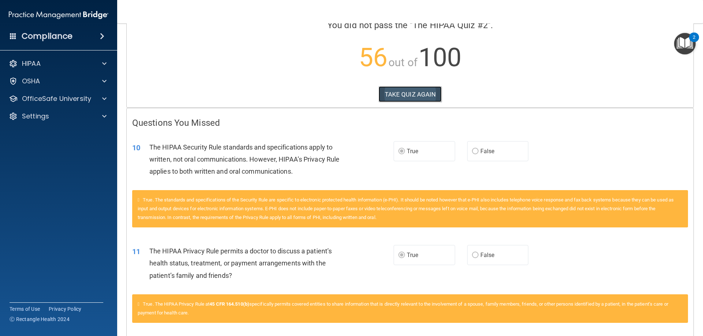
click at [405, 96] on button "TAKE QUIZ AGAIN" at bounding box center [409, 94] width 63 height 16
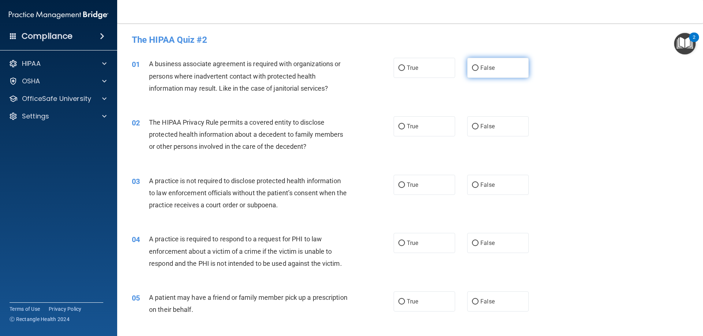
click at [472, 68] on input "False" at bounding box center [475, 68] width 7 height 5
radio input "true"
click at [400, 127] on input "True" at bounding box center [401, 126] width 7 height 5
radio input "true"
click at [472, 186] on input "False" at bounding box center [475, 185] width 7 height 5
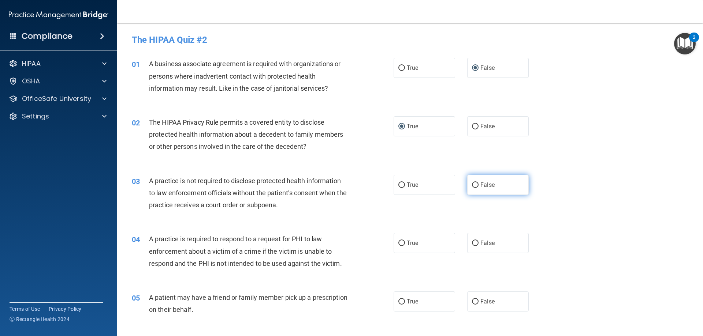
radio input "true"
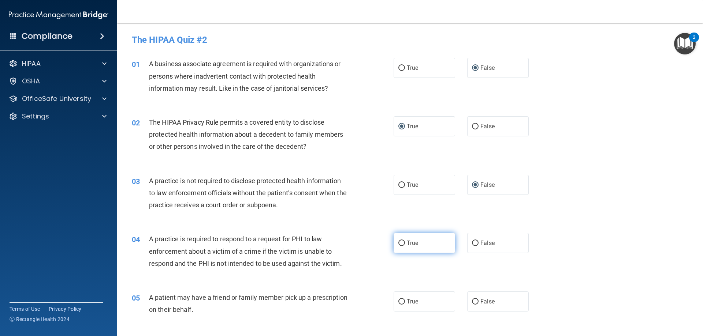
click at [398, 243] on input "True" at bounding box center [401, 243] width 7 height 5
radio input "true"
click at [399, 301] on input "True" at bounding box center [401, 301] width 7 height 5
radio input "true"
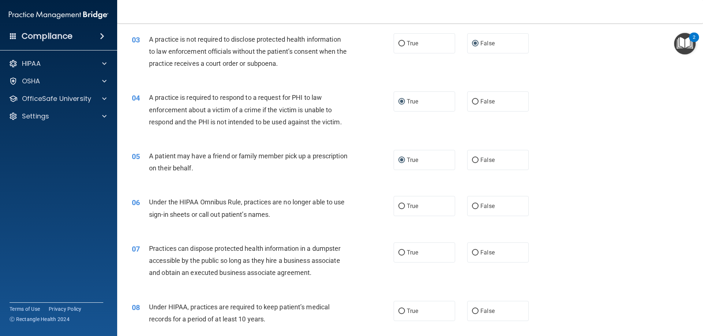
scroll to position [161, 0]
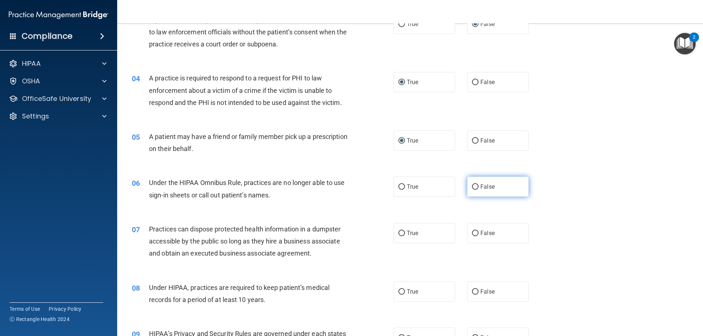
click at [472, 187] on input "False" at bounding box center [475, 186] width 7 height 5
radio input "true"
click at [472, 232] on input "False" at bounding box center [475, 233] width 7 height 5
radio input "true"
click at [472, 291] on input "False" at bounding box center [475, 291] width 7 height 5
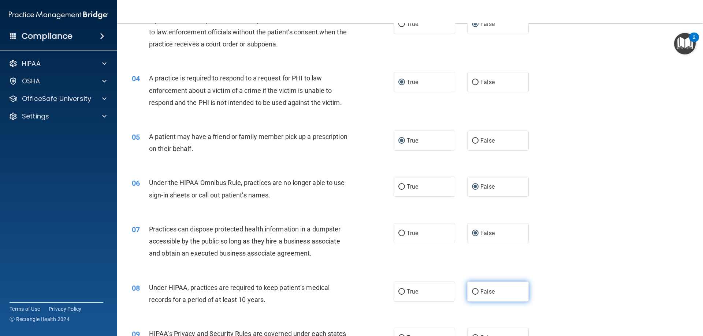
radio input "true"
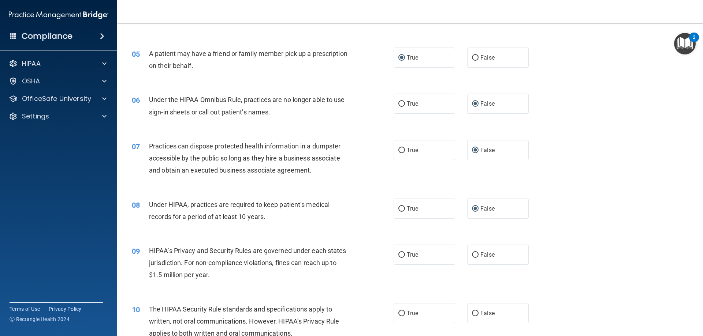
scroll to position [278, 0]
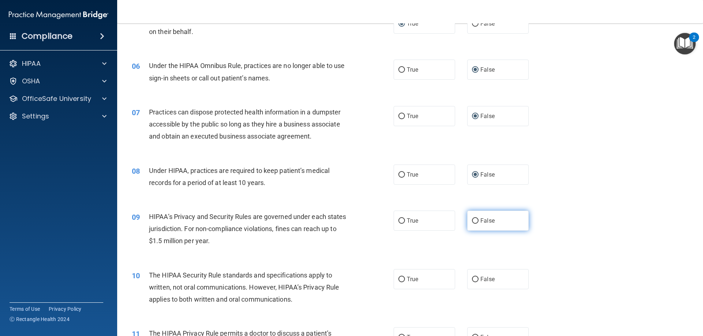
click at [472, 221] on input "False" at bounding box center [475, 220] width 7 height 5
radio input "true"
click at [399, 279] on input "True" at bounding box center [401, 279] width 7 height 5
radio input "true"
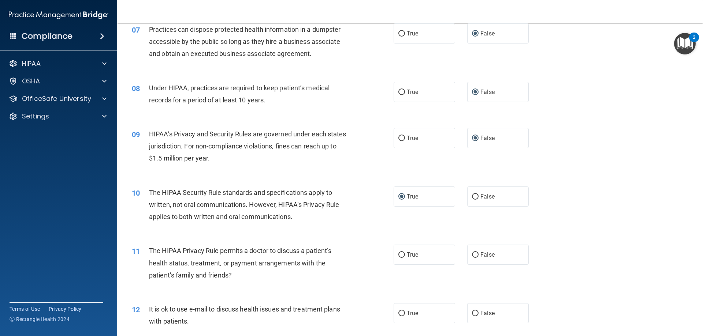
scroll to position [405, 0]
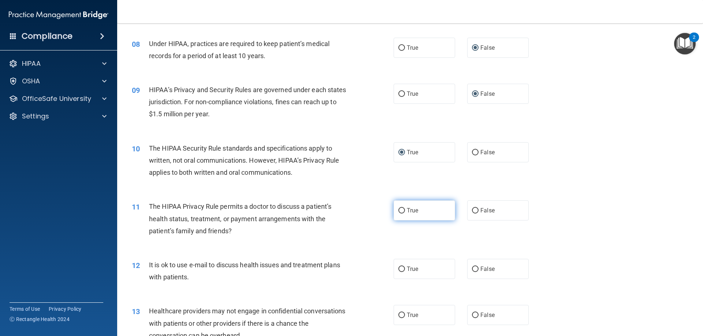
click at [398, 211] on input "True" at bounding box center [401, 210] width 7 height 5
radio input "true"
click at [398, 270] on input "True" at bounding box center [401, 269] width 7 height 5
radio input "true"
click at [472, 315] on input "False" at bounding box center [475, 315] width 7 height 5
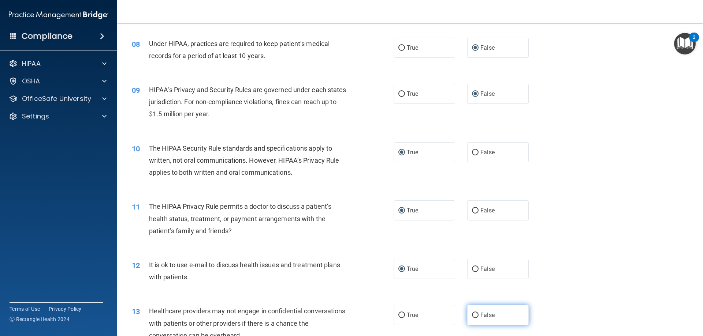
radio input "true"
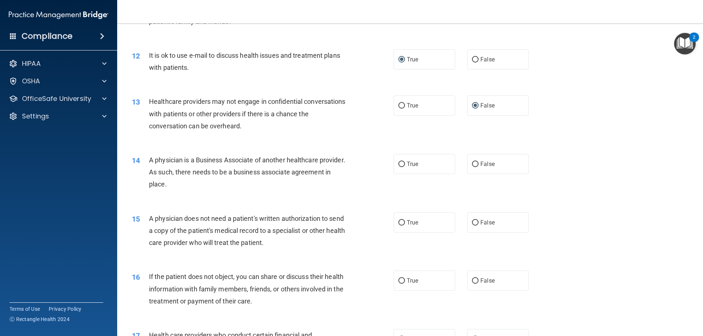
scroll to position [629, 0]
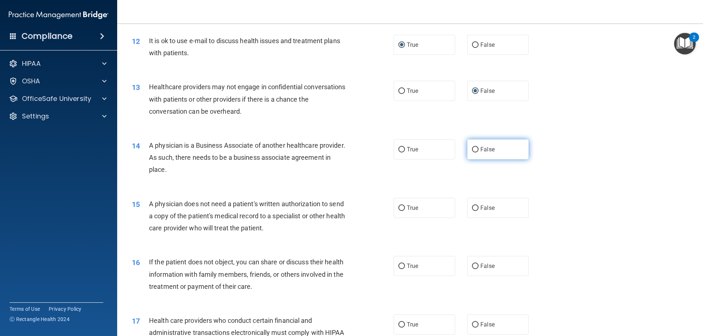
click at [472, 148] on input "False" at bounding box center [475, 149] width 7 height 5
radio input "true"
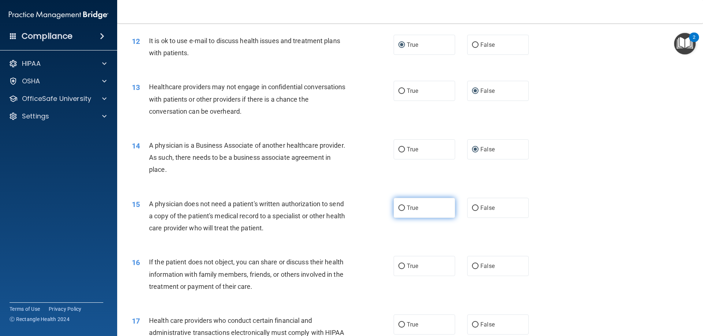
click at [399, 207] on input "True" at bounding box center [401, 208] width 7 height 5
radio input "true"
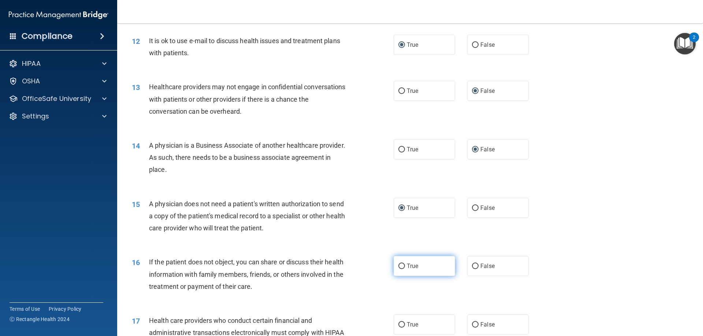
click at [399, 266] on input "True" at bounding box center [401, 266] width 7 height 5
radio input "true"
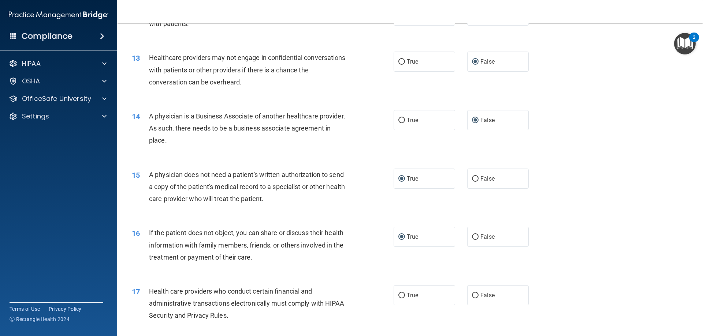
scroll to position [712, 0]
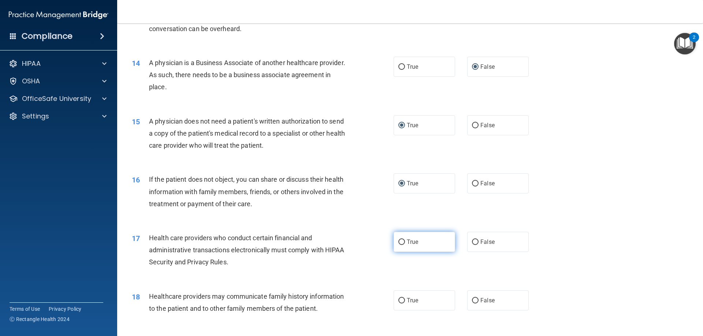
click at [398, 242] on input "True" at bounding box center [401, 242] width 7 height 5
radio input "true"
click at [472, 299] on input "False" at bounding box center [475, 300] width 7 height 5
radio input "true"
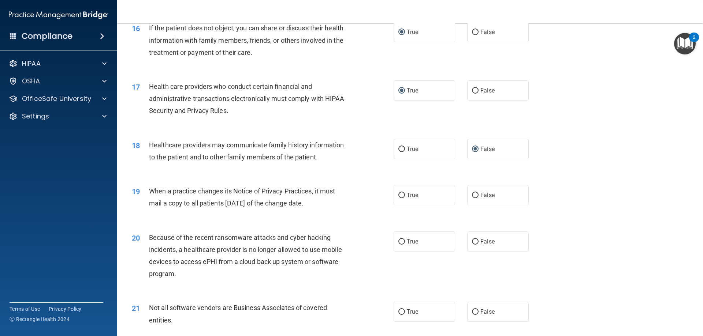
scroll to position [878, 0]
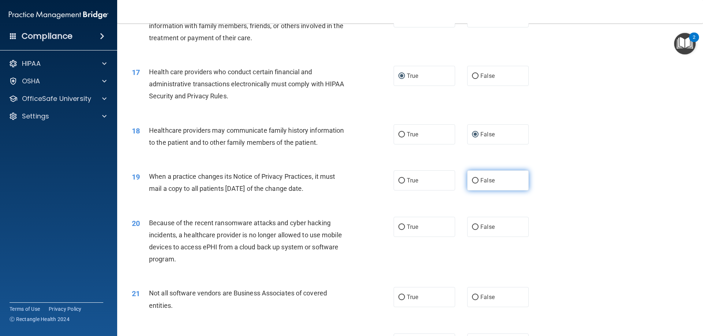
click at [472, 179] on input "False" at bounding box center [475, 180] width 7 height 5
radio input "true"
click at [472, 227] on input "False" at bounding box center [475, 227] width 7 height 5
radio input "true"
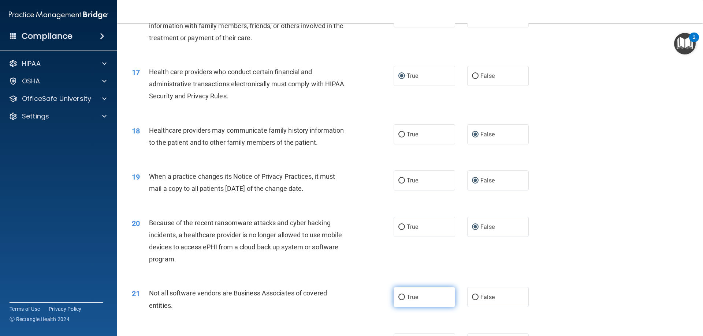
click at [398, 295] on input "True" at bounding box center [401, 297] width 7 height 5
radio input "true"
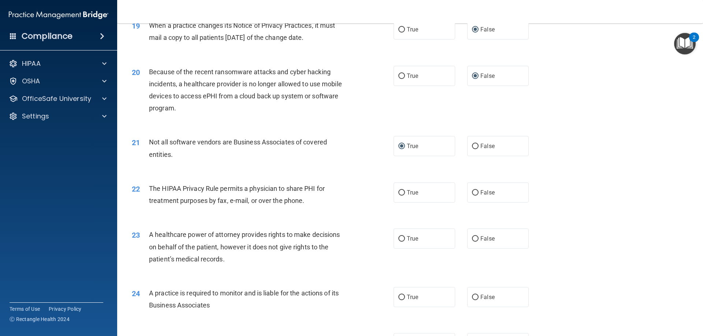
scroll to position [1093, 0]
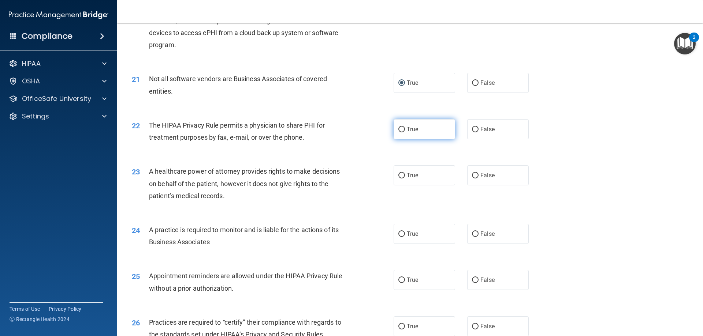
click at [400, 127] on input "True" at bounding box center [401, 129] width 7 height 5
radio input "true"
click at [472, 176] on input "False" at bounding box center [475, 175] width 7 height 5
radio input "true"
click at [472, 235] on input "False" at bounding box center [475, 234] width 7 height 5
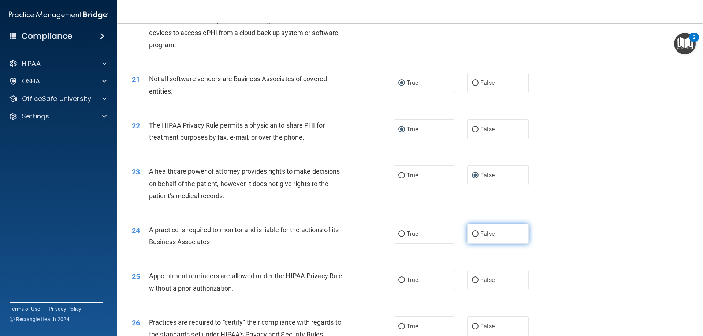
radio input "true"
click at [401, 278] on input "True" at bounding box center [401, 280] width 7 height 5
radio input "true"
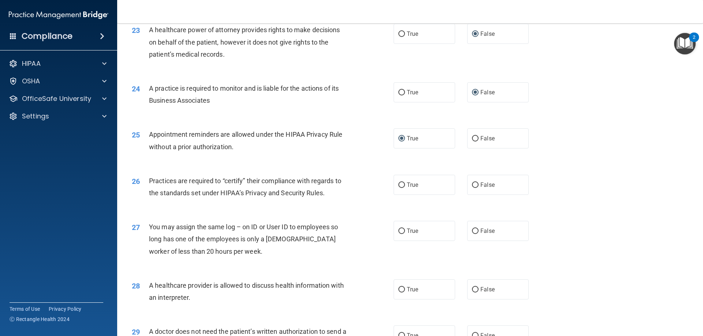
scroll to position [1249, 0]
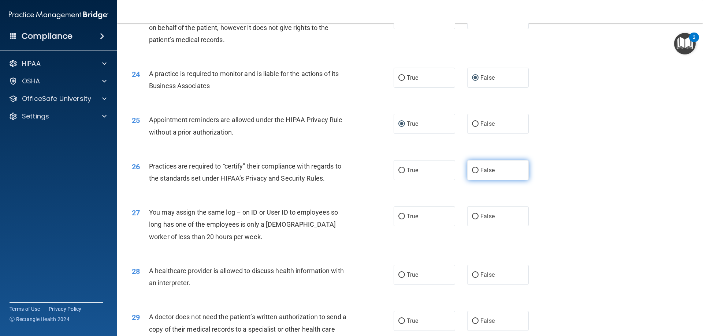
click at [472, 170] on input "False" at bounding box center [475, 170] width 7 height 5
radio input "true"
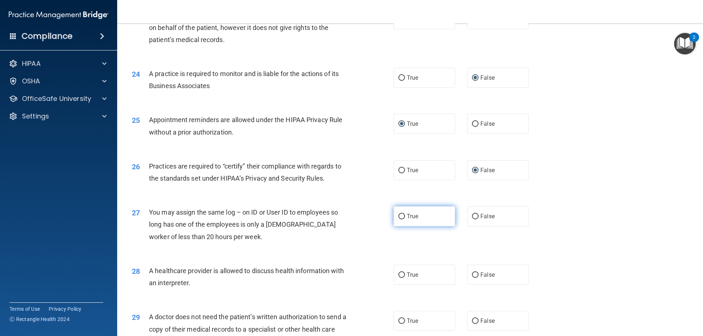
click at [399, 214] on input "True" at bounding box center [401, 216] width 7 height 5
radio input "true"
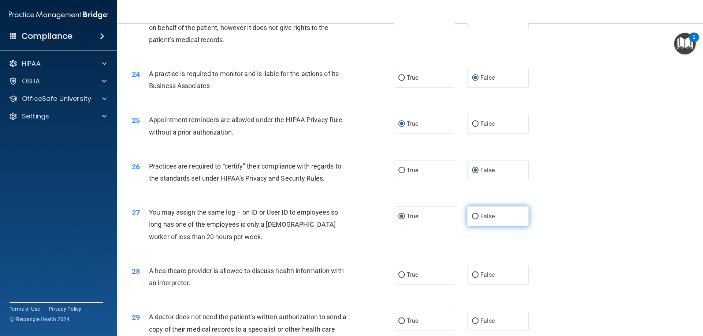
click at [472, 216] on input "False" at bounding box center [475, 216] width 7 height 5
radio input "true"
radio input "false"
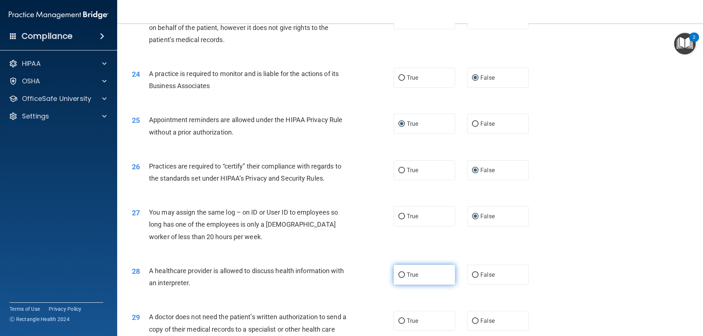
click at [398, 276] on input "True" at bounding box center [401, 275] width 7 height 5
radio input "true"
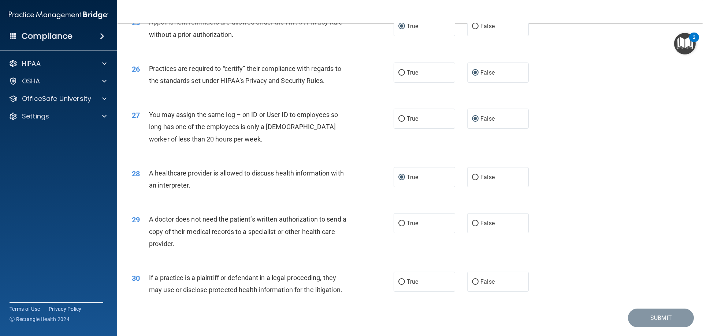
scroll to position [1367, 0]
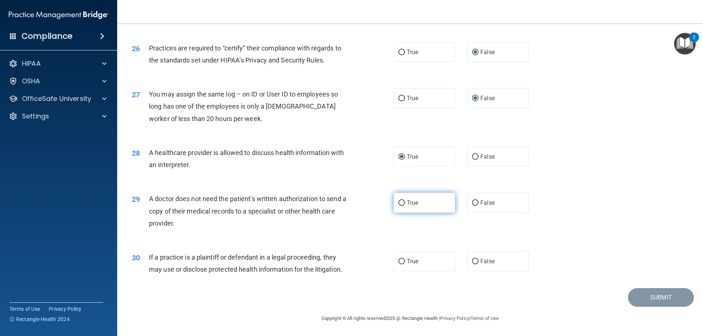
click at [399, 203] on input "True" at bounding box center [401, 203] width 7 height 5
radio input "true"
click at [398, 264] on input "True" at bounding box center [401, 261] width 7 height 5
radio input "true"
click at [649, 301] on button "Submit" at bounding box center [661, 297] width 66 height 19
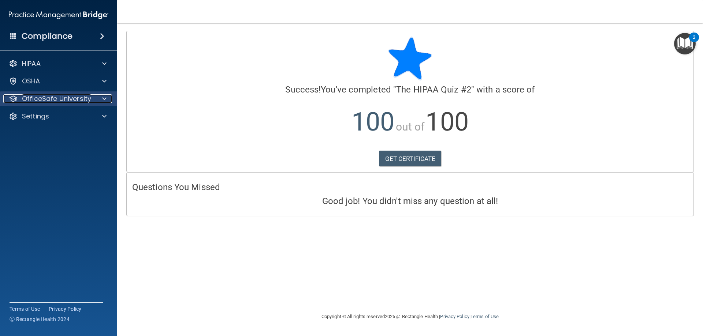
click at [30, 98] on p "OfficeSafe University" at bounding box center [56, 98] width 69 height 9
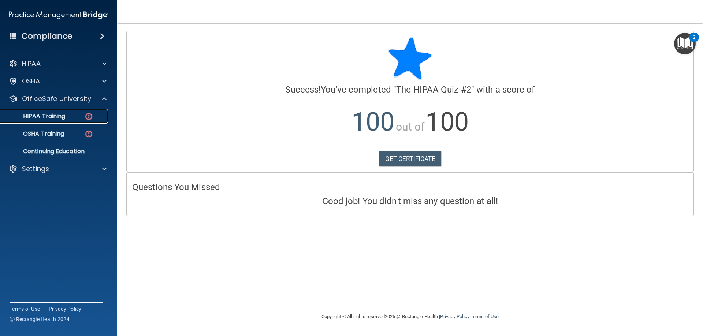
click at [35, 113] on p "HIPAA Training" at bounding box center [35, 116] width 60 height 7
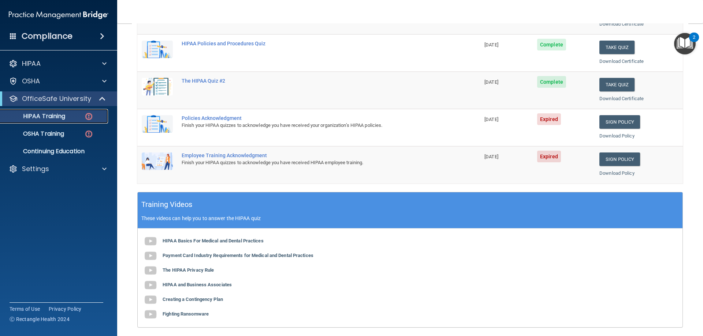
scroll to position [102, 0]
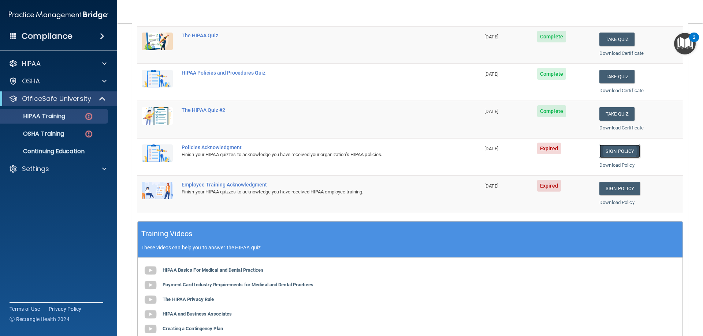
click at [615, 151] on link "Sign Policy" at bounding box center [619, 152] width 41 height 14
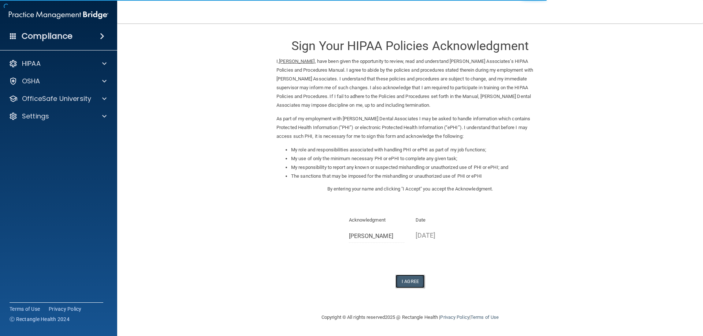
click at [415, 276] on button "I Agree" at bounding box center [409, 282] width 29 height 14
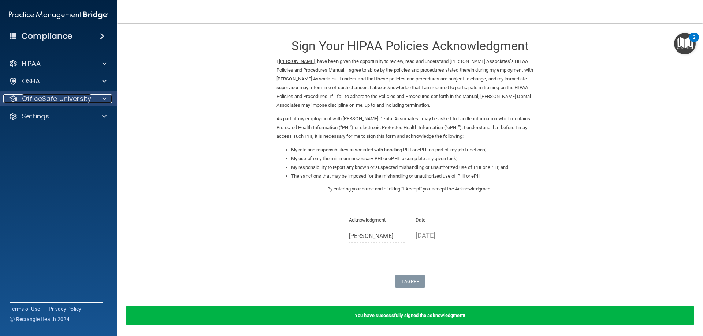
click at [102, 98] on span at bounding box center [104, 98] width 4 height 9
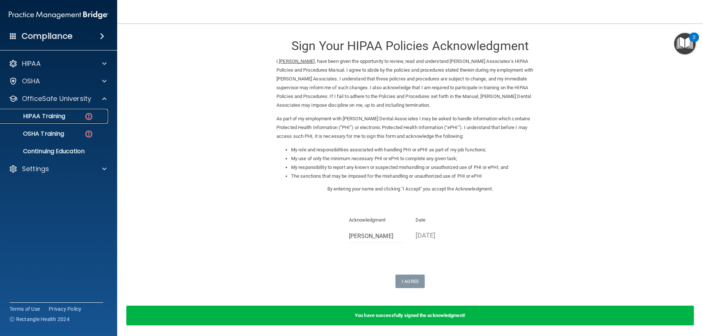
click at [68, 118] on div "HIPAA Training" at bounding box center [55, 116] width 100 height 7
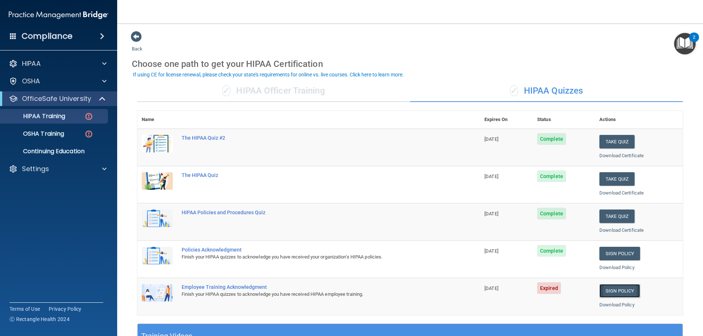
click at [624, 292] on link "Sign Policy" at bounding box center [619, 291] width 41 height 14
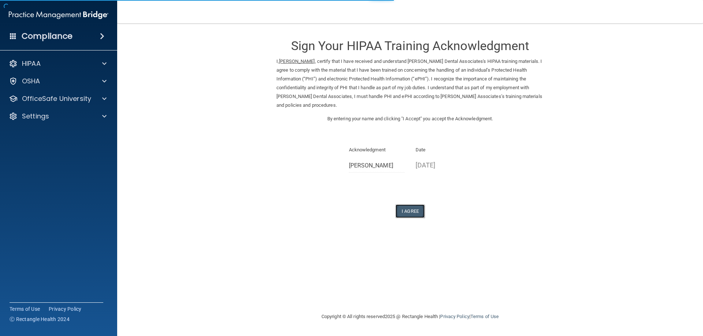
click at [410, 211] on button "I Agree" at bounding box center [409, 212] width 29 height 14
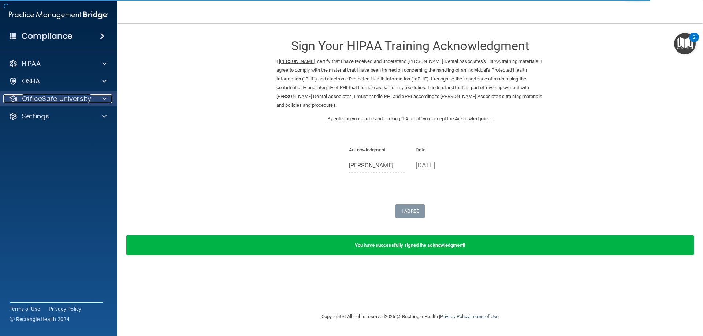
click at [64, 96] on p "OfficeSafe University" at bounding box center [56, 98] width 69 height 9
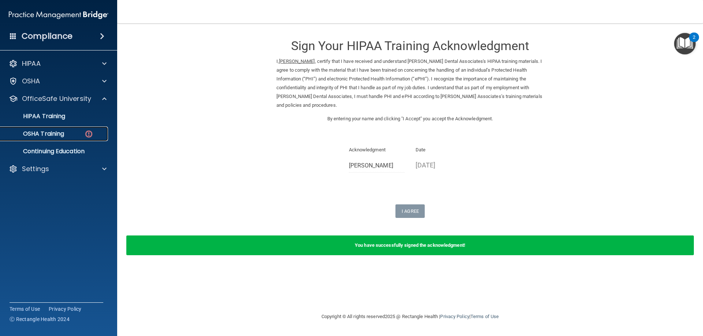
click at [58, 134] on p "OSHA Training" at bounding box center [34, 133] width 59 height 7
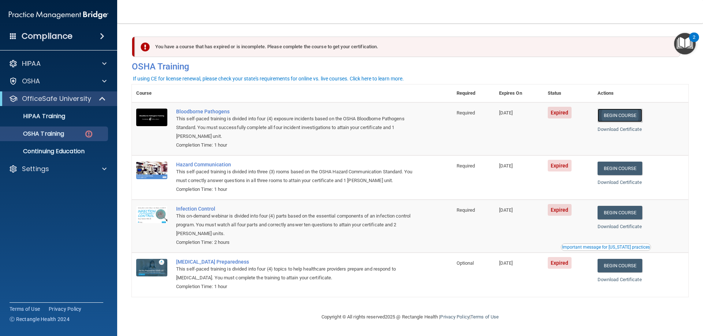
click at [618, 116] on link "Begin Course" at bounding box center [619, 116] width 45 height 14
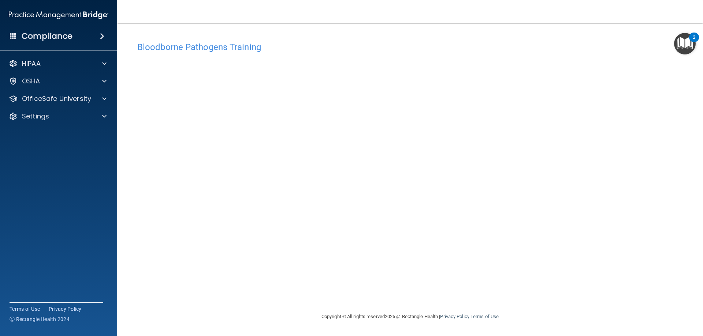
click at [702, 169] on main "Bloodborne Pathogens Training This course doesn’t expire until [DATE]. Are you …" at bounding box center [409, 179] width 585 height 313
click at [100, 101] on div at bounding box center [103, 98] width 18 height 9
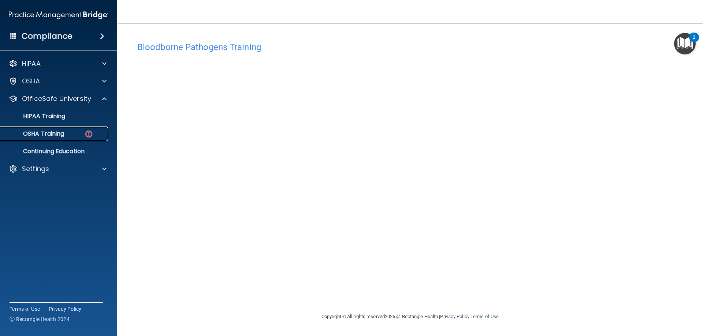
click at [54, 135] on p "OSHA Training" at bounding box center [34, 133] width 59 height 7
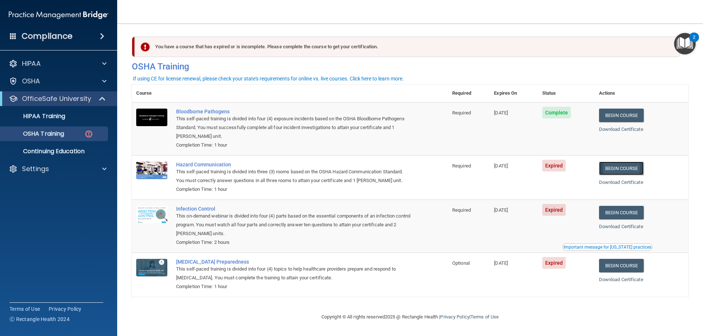
click at [625, 172] on link "Begin Course" at bounding box center [621, 169] width 45 height 14
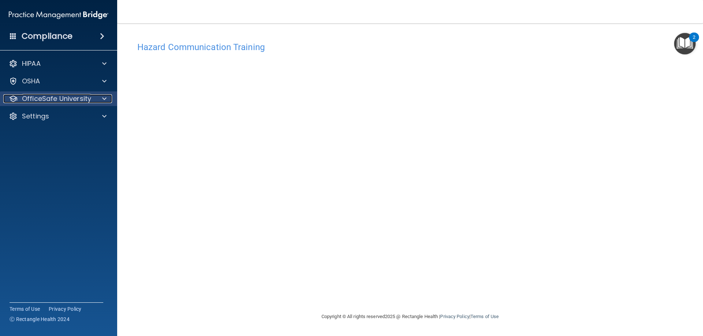
click at [104, 97] on span at bounding box center [104, 98] width 4 height 9
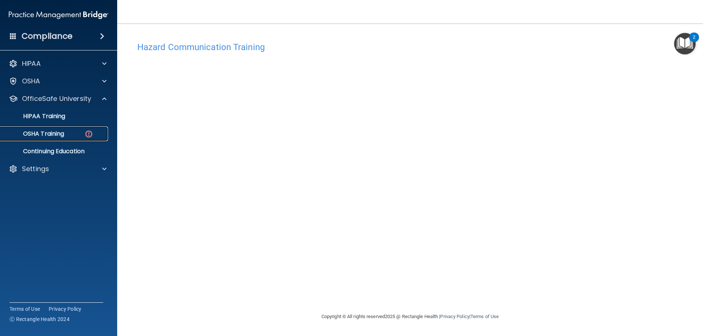
click at [77, 135] on div "OSHA Training" at bounding box center [55, 133] width 100 height 7
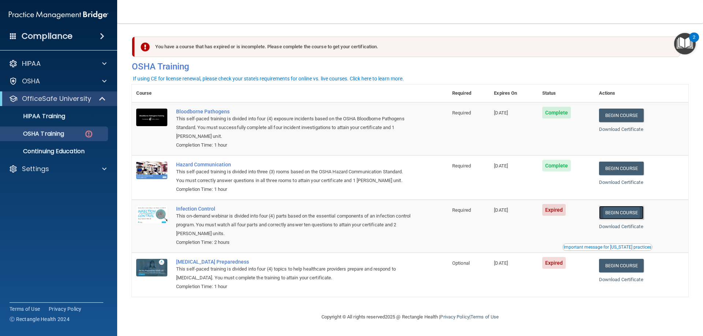
click at [622, 216] on link "Begin Course" at bounding box center [621, 213] width 45 height 14
click at [625, 213] on link "Begin Course" at bounding box center [621, 213] width 45 height 14
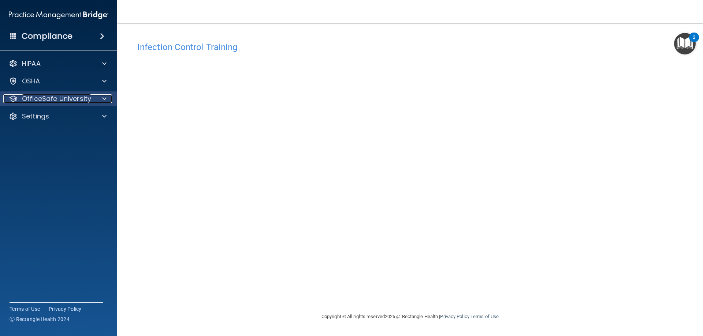
click at [89, 100] on p "OfficeSafe University" at bounding box center [56, 98] width 69 height 9
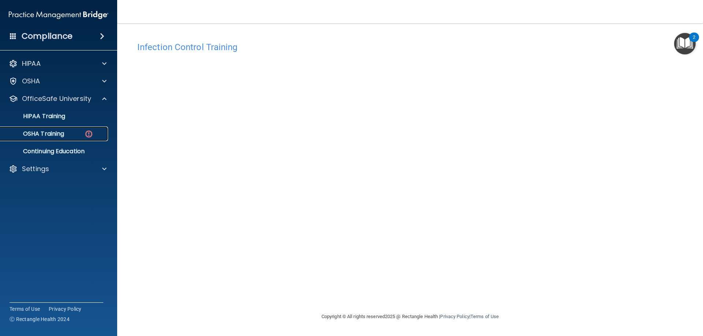
click at [66, 134] on div "OSHA Training" at bounding box center [55, 133] width 100 height 7
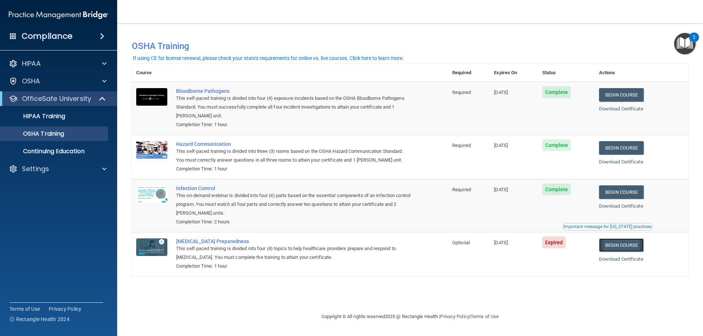
click at [626, 249] on link "Begin Course" at bounding box center [621, 246] width 45 height 14
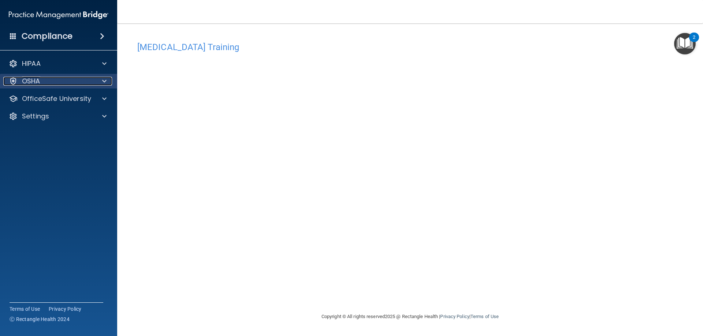
click at [33, 79] on p "OSHA" at bounding box center [31, 81] width 18 height 9
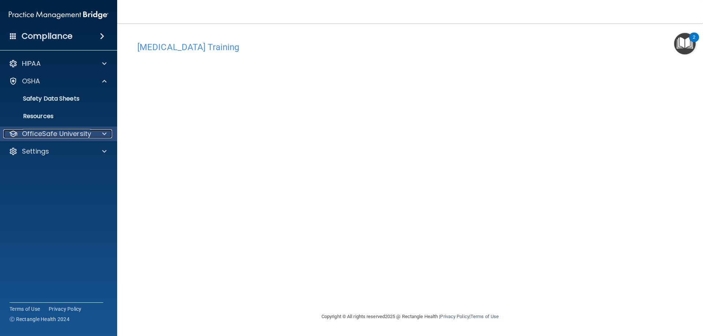
click at [44, 131] on p "OfficeSafe University" at bounding box center [56, 134] width 69 height 9
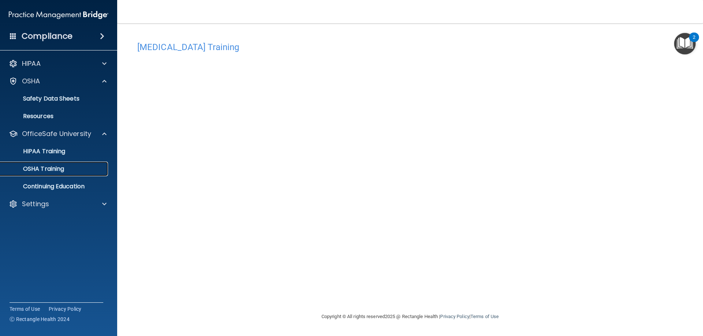
click at [52, 171] on p "OSHA Training" at bounding box center [34, 168] width 59 height 7
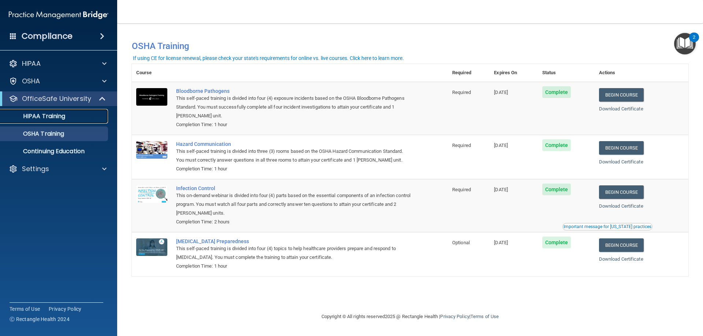
click at [57, 116] on p "HIPAA Training" at bounding box center [35, 116] width 60 height 7
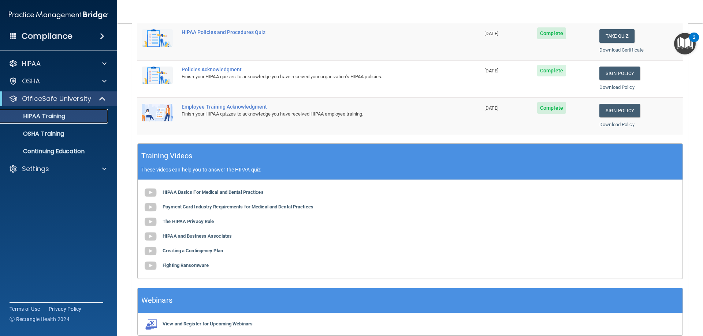
scroll to position [215, 0]
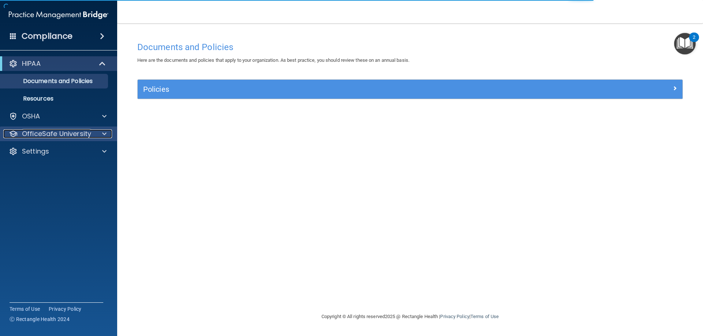
click at [89, 135] on p "OfficeSafe University" at bounding box center [56, 134] width 69 height 9
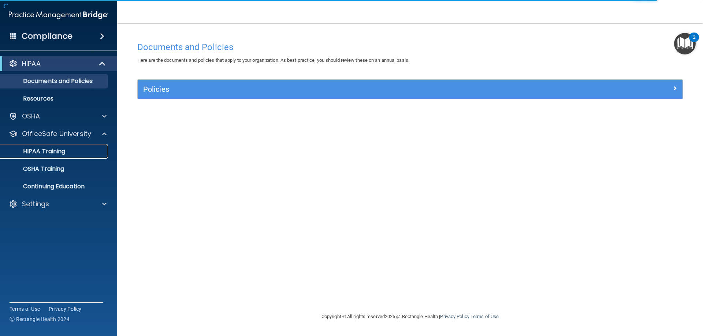
click at [53, 150] on p "HIPAA Training" at bounding box center [35, 151] width 60 height 7
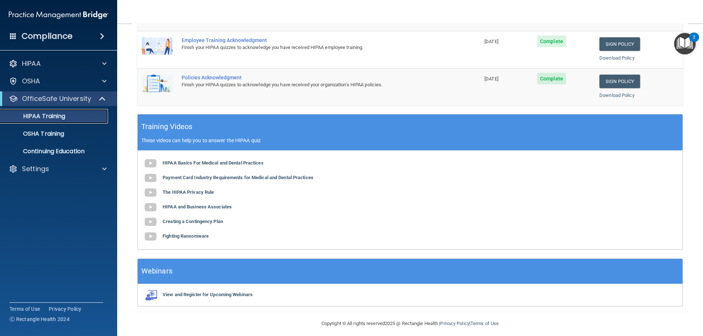
scroll to position [215, 0]
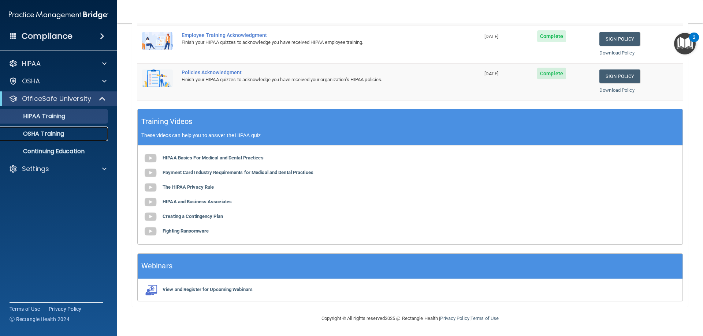
click at [59, 137] on p "OSHA Training" at bounding box center [34, 133] width 59 height 7
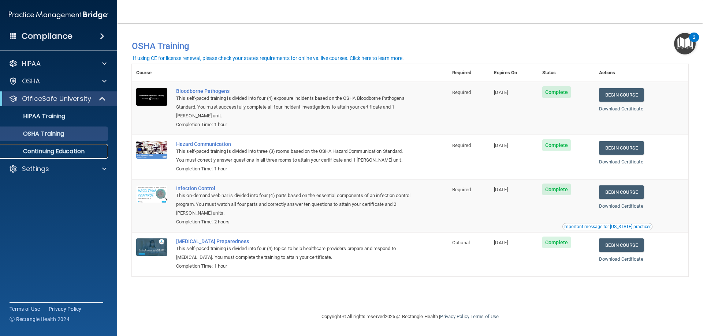
click at [55, 151] on p "Continuing Education" at bounding box center [55, 151] width 100 height 7
